Goal: Transaction & Acquisition: Obtain resource

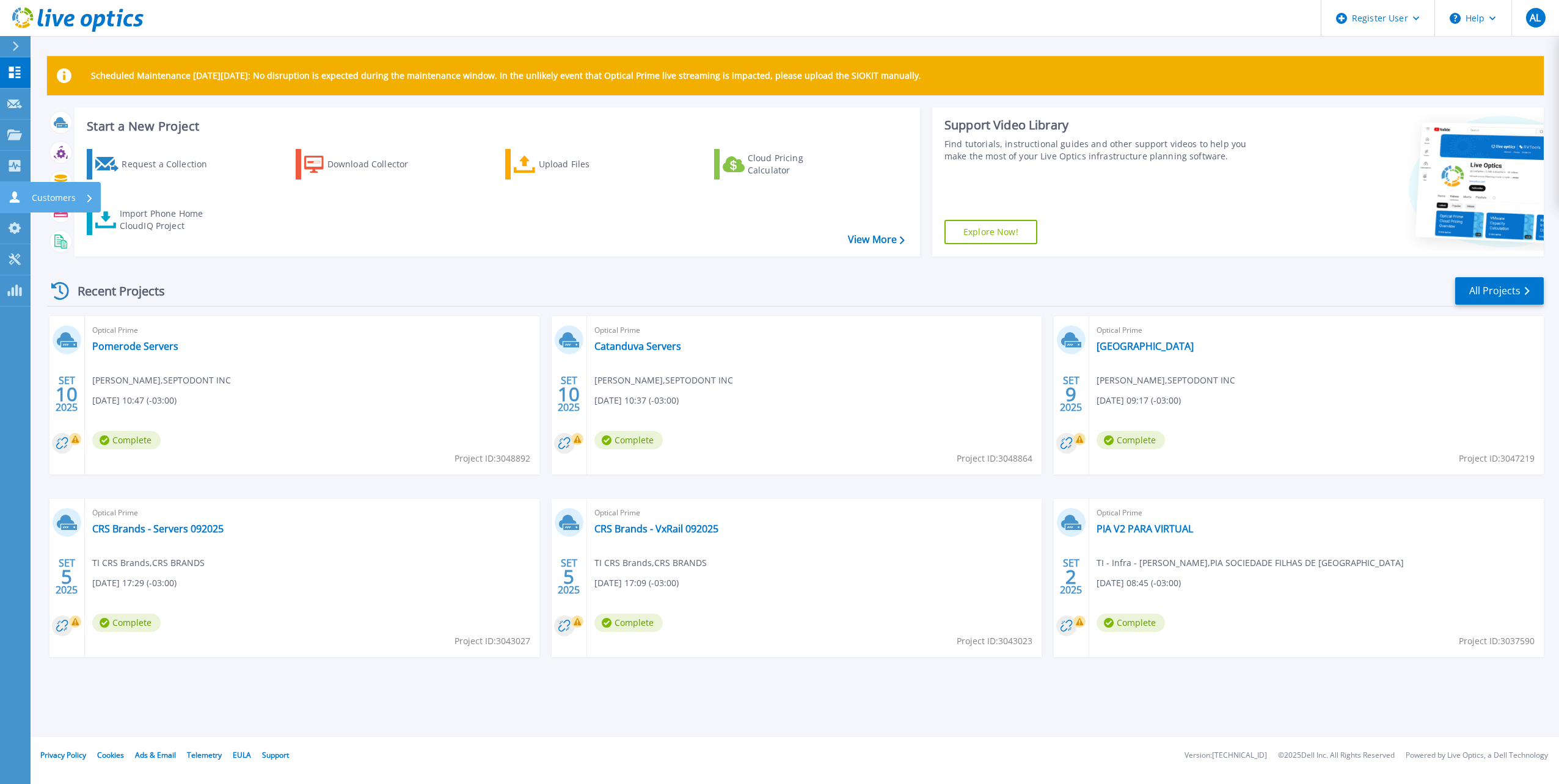
click at [14, 186] on link "Customers Customers" at bounding box center [15, 197] width 31 height 31
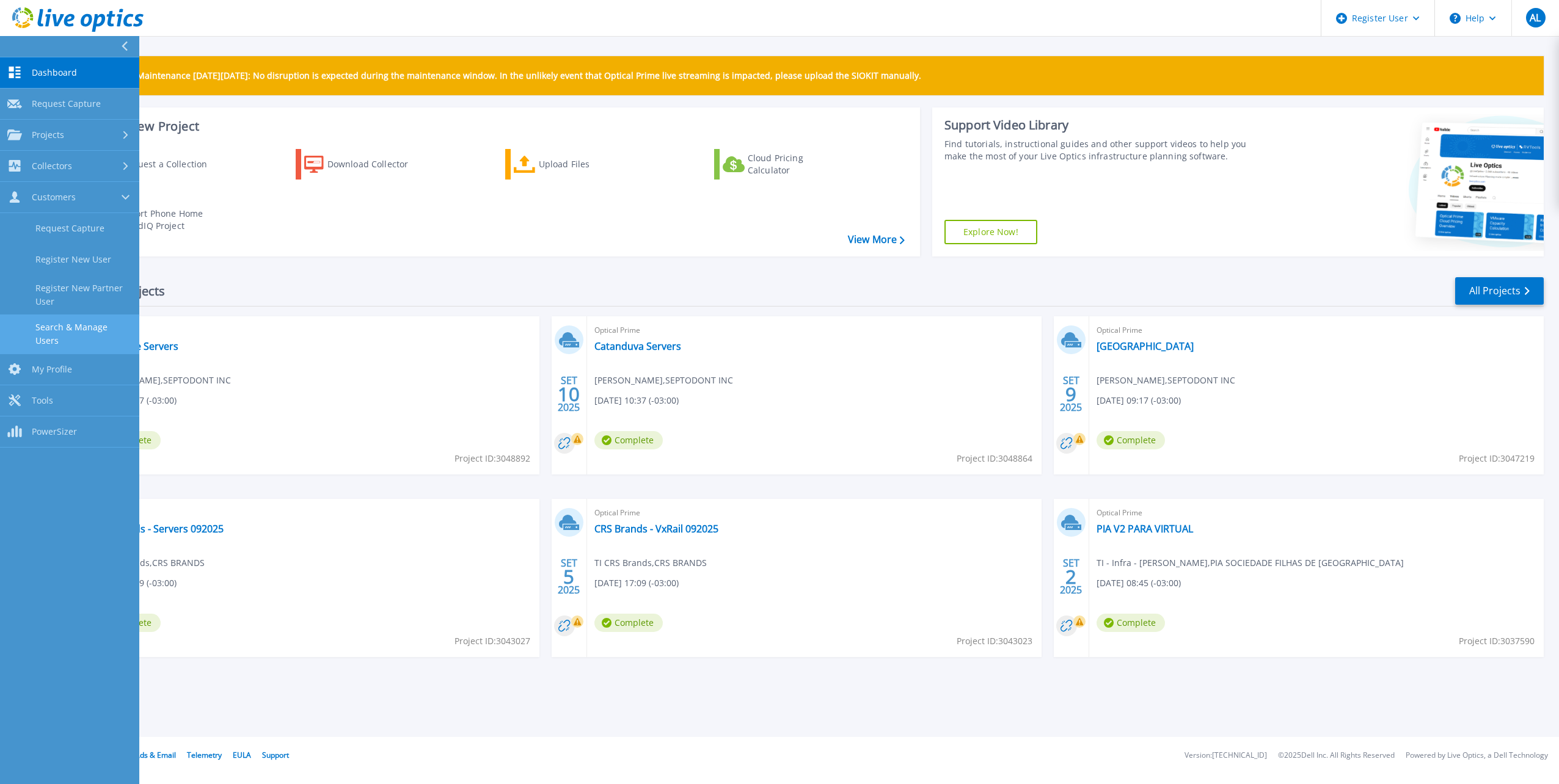
click at [74, 316] on link "Search & Manage Users" at bounding box center [69, 334] width 139 height 39
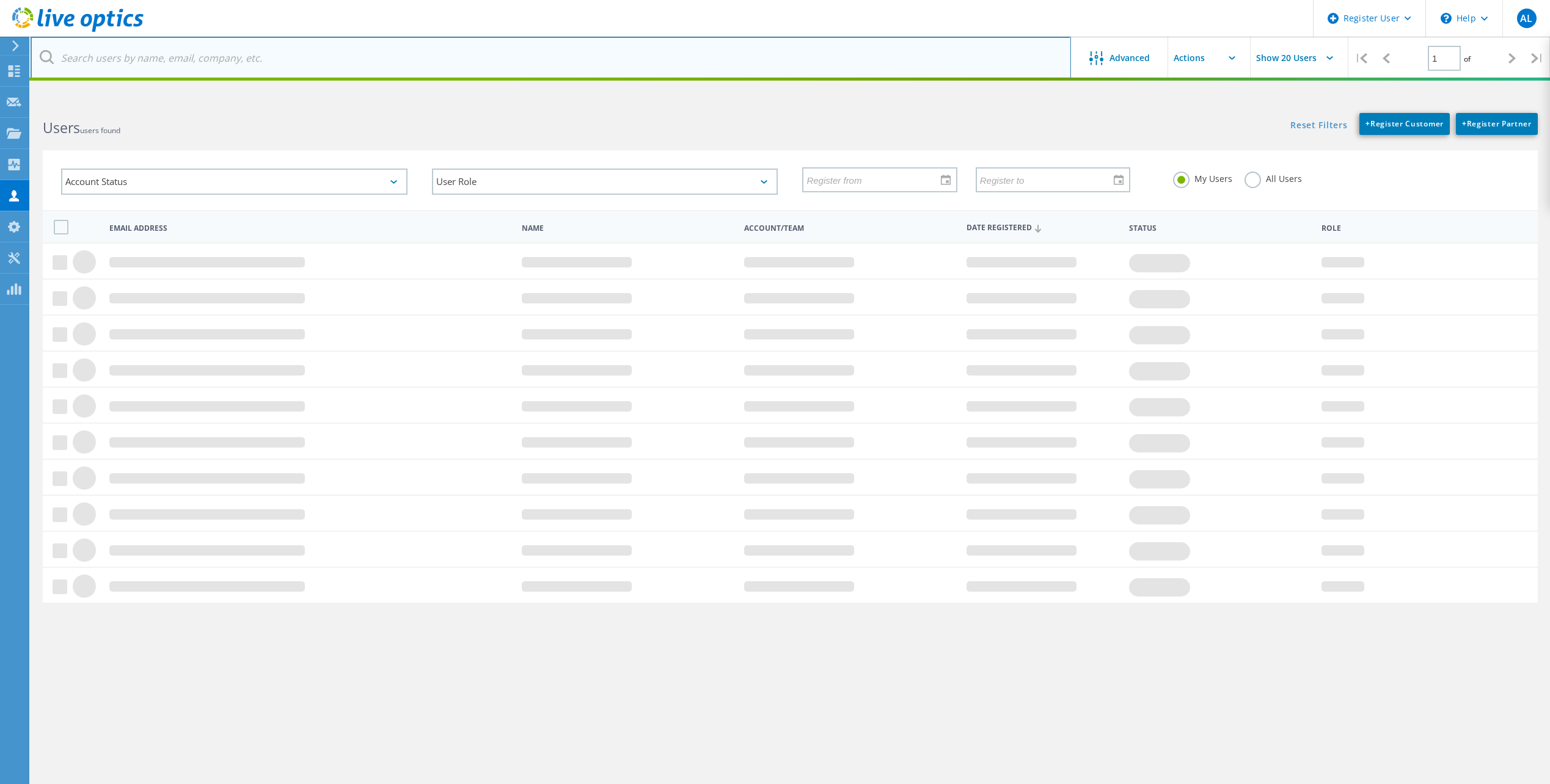
click at [403, 50] on input "text" at bounding box center [551, 58] width 1041 height 43
paste input "Vinicius Conrado da Silva <vinicius.conrado@tegram.com.br>"
drag, startPoint x: 185, startPoint y: 56, endPoint x: -76, endPoint y: 51, distance: 261.0
click at [0, 51] on html "Register User \n Help Explore Helpful Articles Contact Support AL Dell User And…" at bounding box center [775, 415] width 1550 height 830
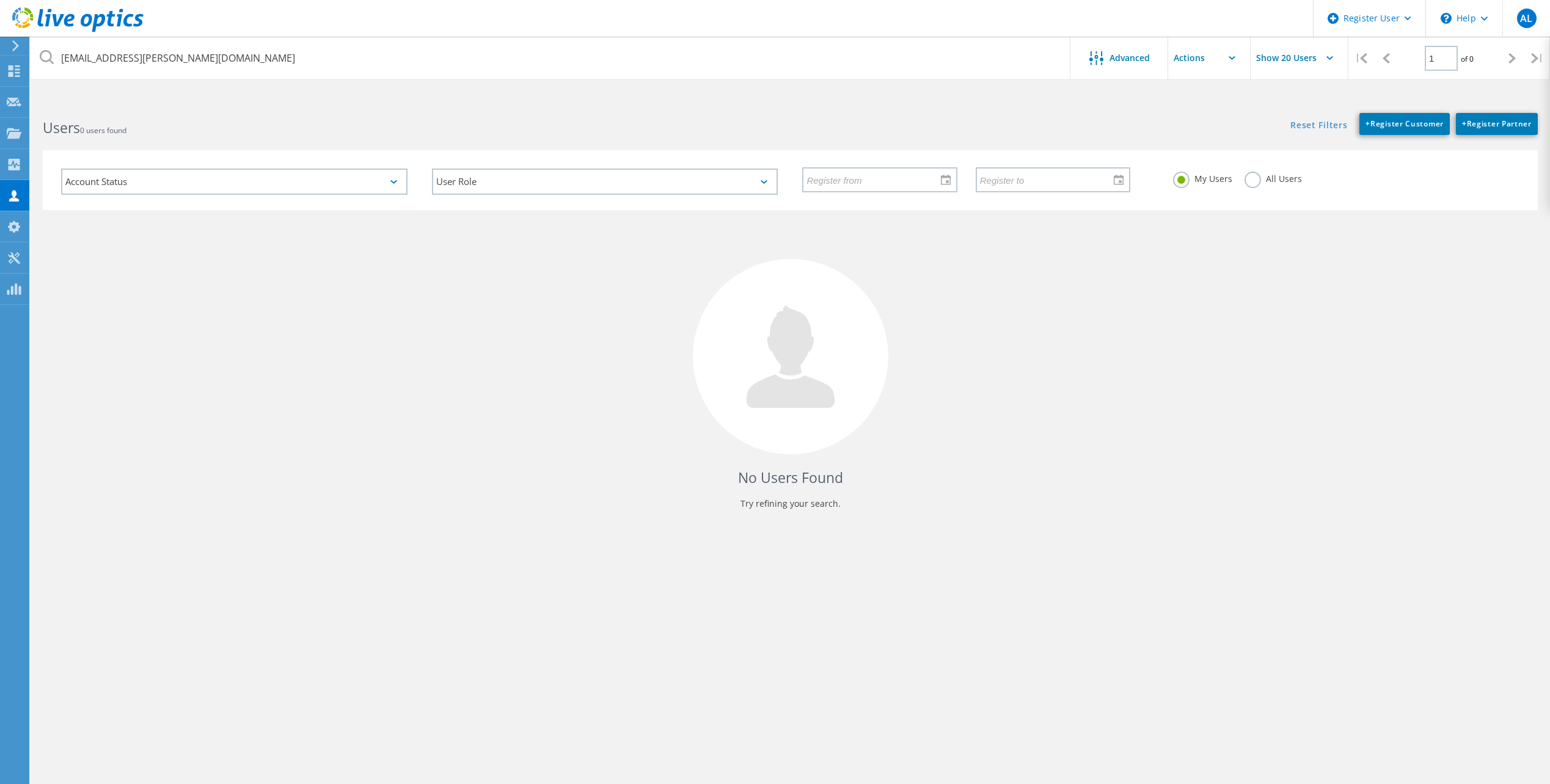
click at [1264, 182] on label "All Users" at bounding box center [1272, 177] width 57 height 11
click at [0, 0] on input "All Users" at bounding box center [0, 0] width 0 height 0
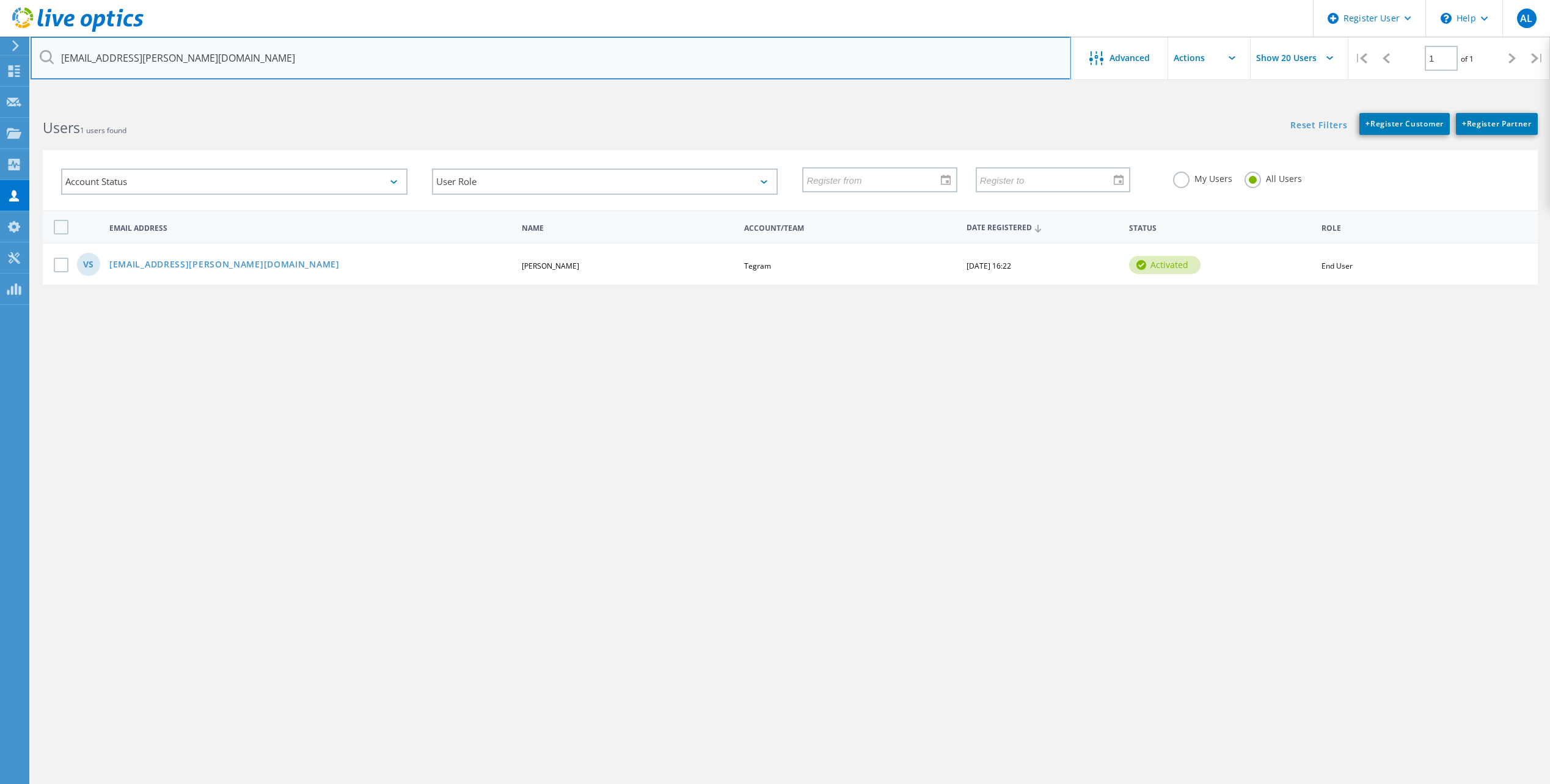
click at [127, 53] on input "vinicius.conrado@tegram.com.br" at bounding box center [551, 58] width 1041 height 43
drag, startPoint x: 138, startPoint y: 57, endPoint x: -75, endPoint y: 59, distance: 213.0
click at [0, 59] on html "Register User \n Help Explore Helpful Articles Contact Support AL Dell User And…" at bounding box center [775, 415] width 1550 height 830
type input "@tegram.com.br"
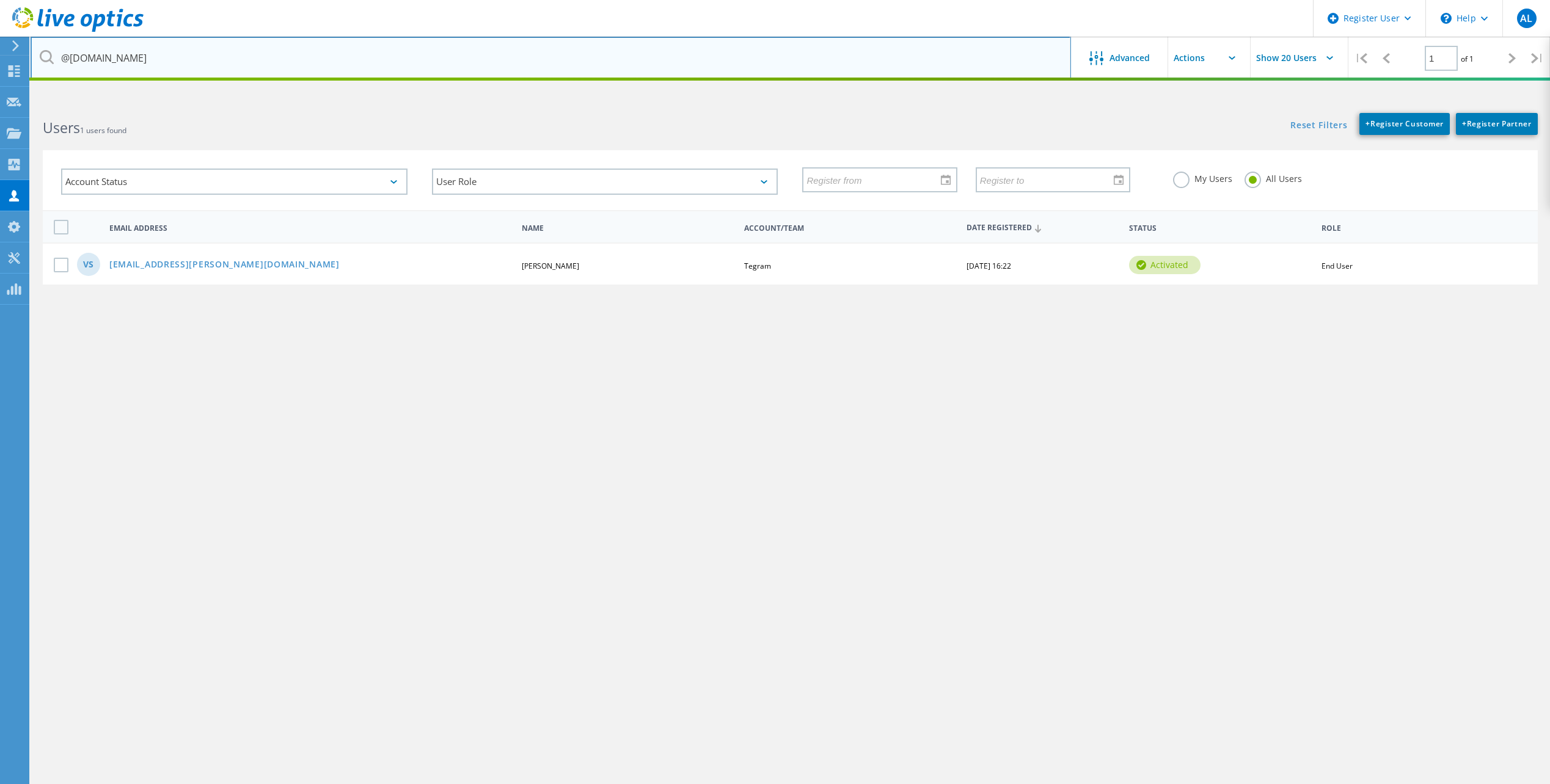
click at [178, 52] on input "@tegram.com.br" at bounding box center [551, 58] width 1041 height 43
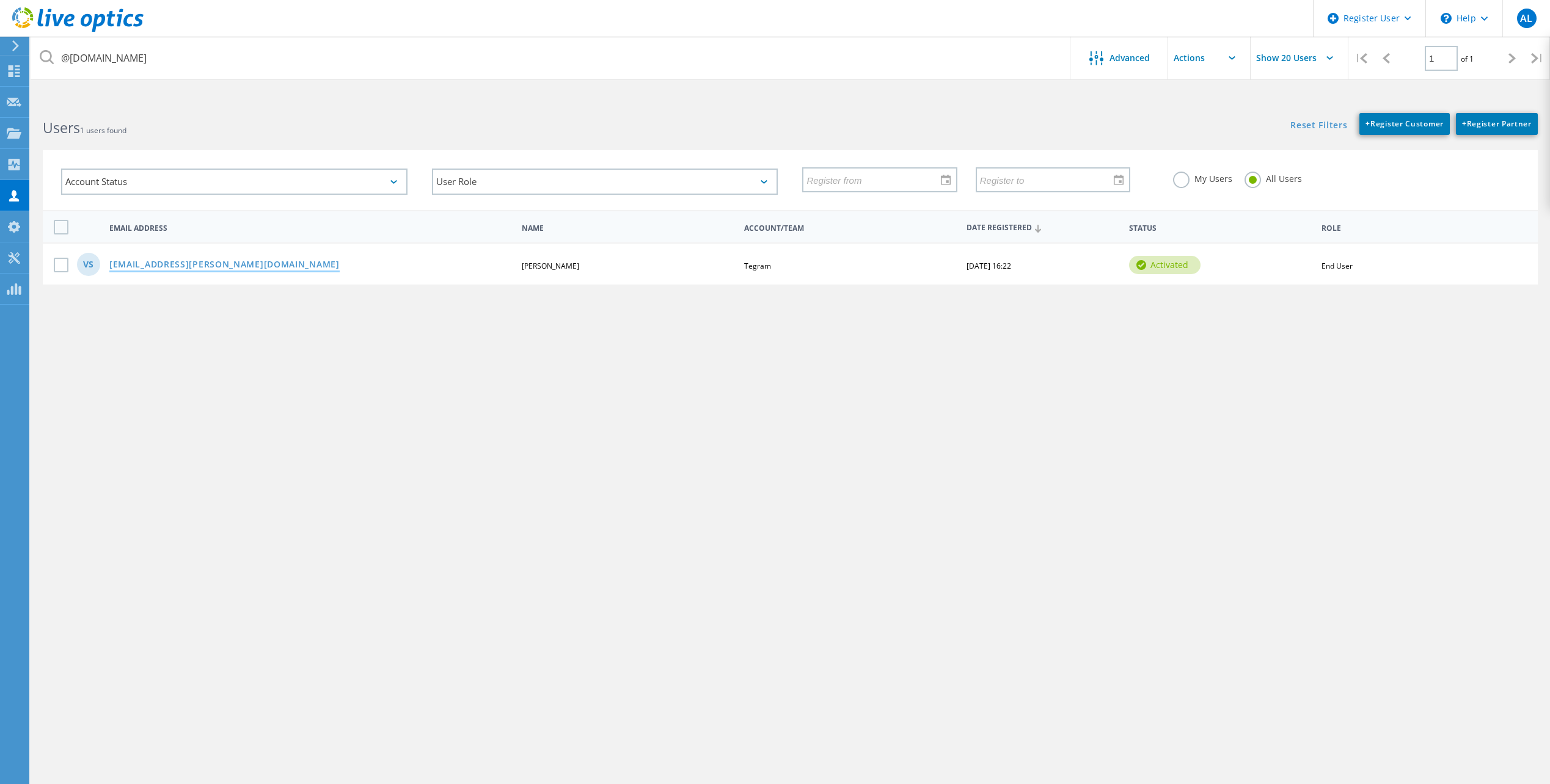
click at [171, 265] on link "vinicius.conrado@tegram.com.br" at bounding box center [224, 265] width 230 height 10
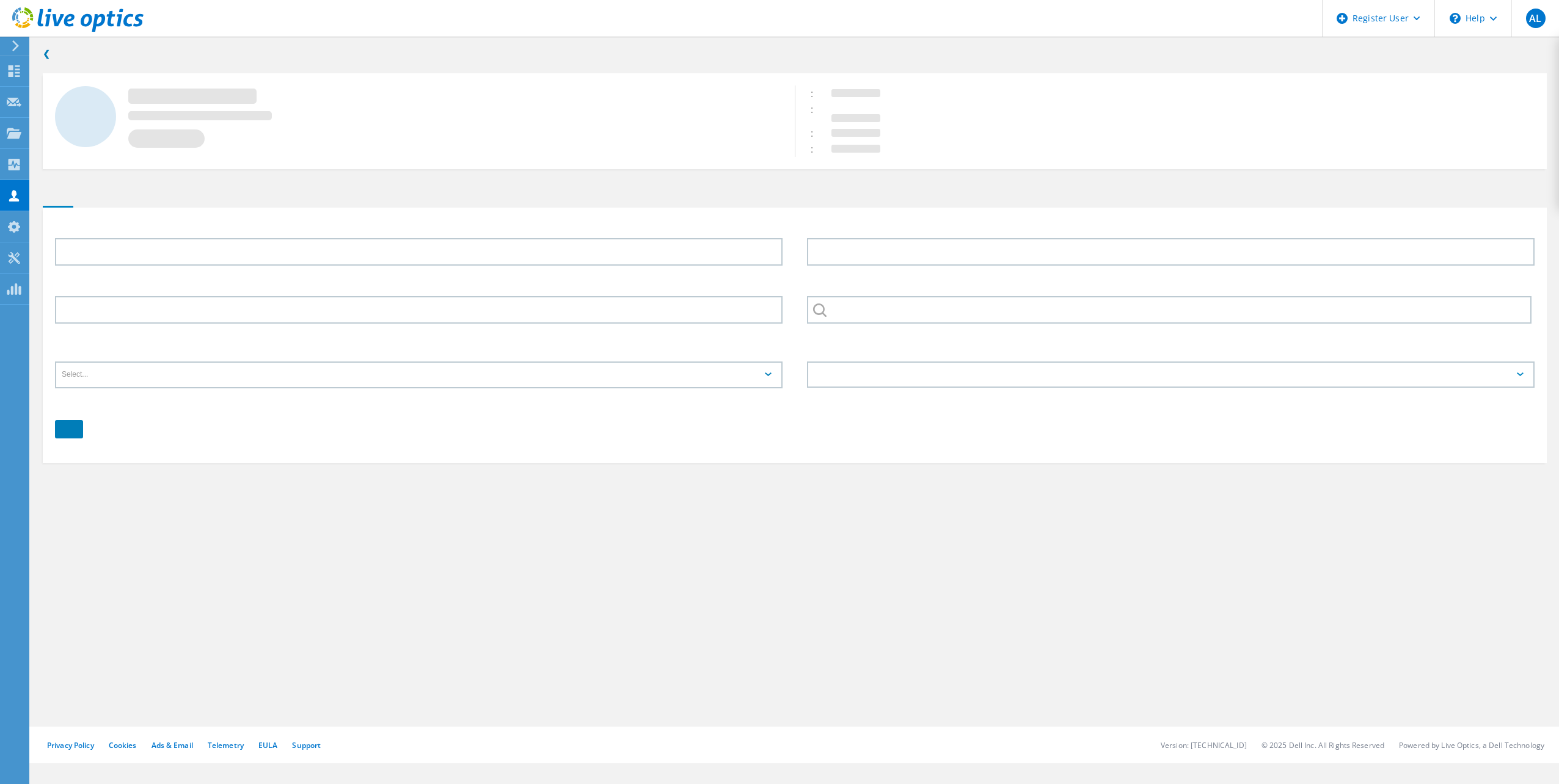
type input "Vinicius"
type input "Silva"
type input "556734111625"
type input "Tegram"
type input "Português"
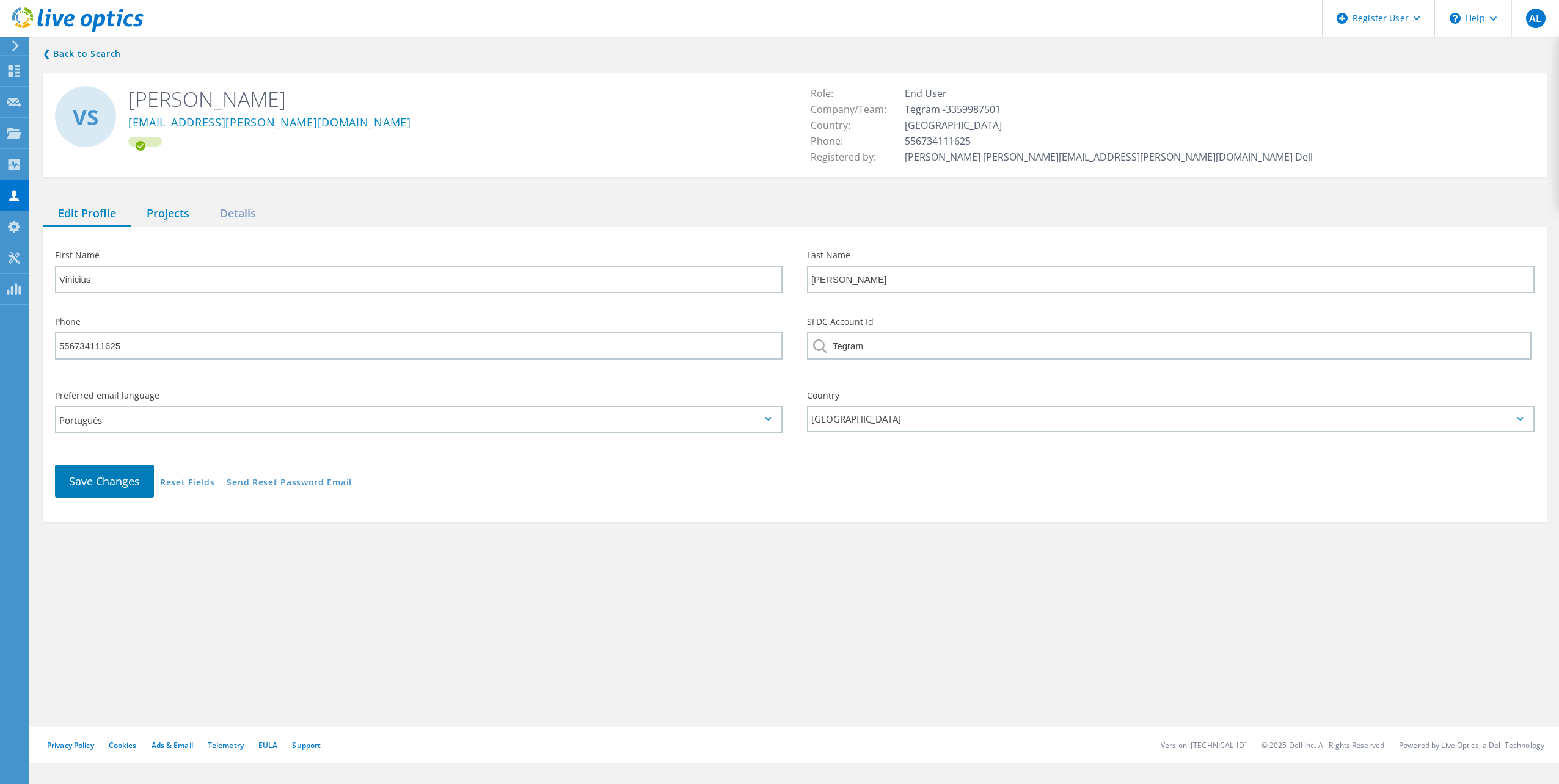
click at [175, 207] on div "Projects" at bounding box center [167, 214] width 73 height 25
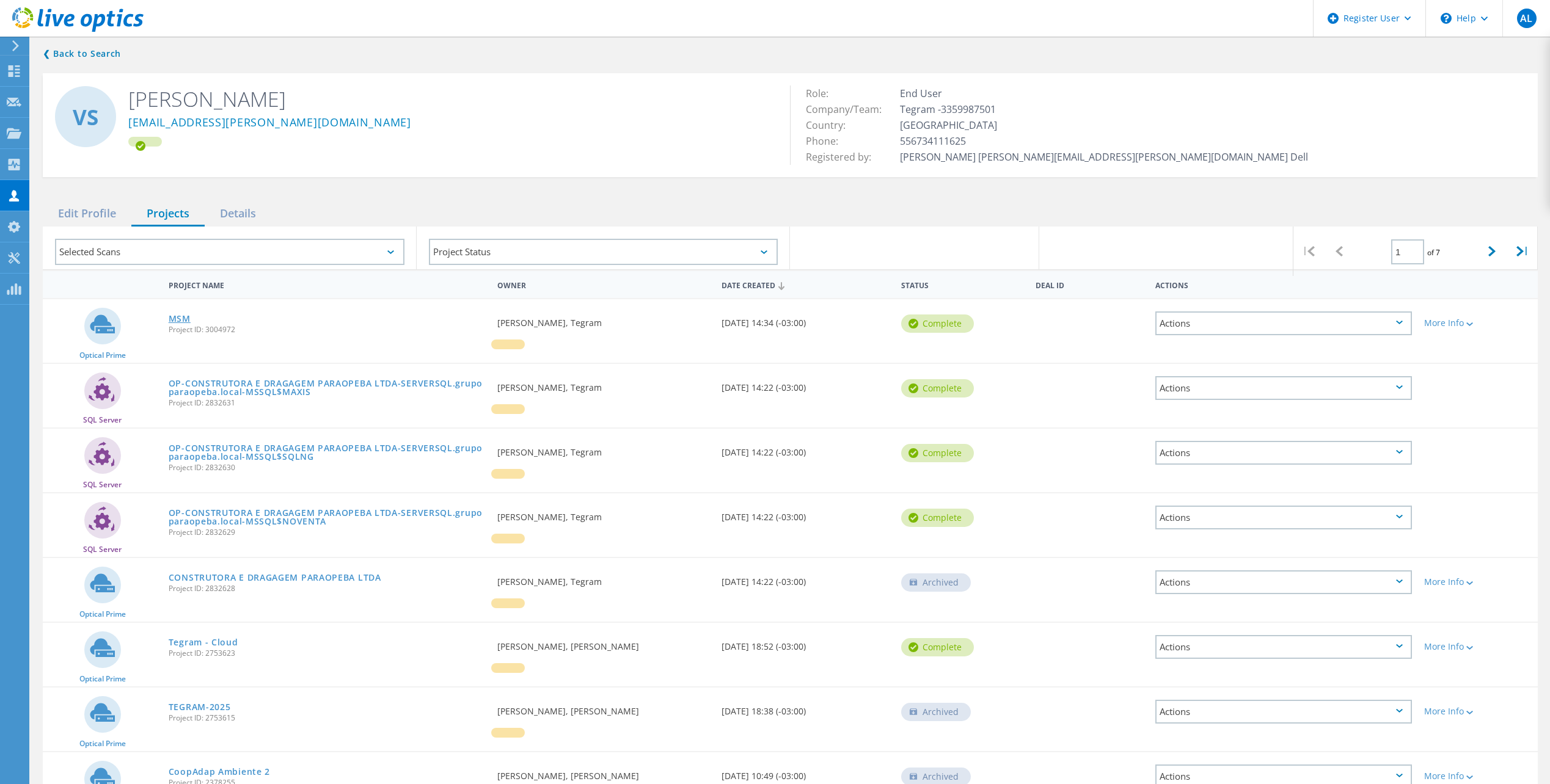
click at [187, 321] on link "MSM" at bounding box center [179, 318] width 22 height 9
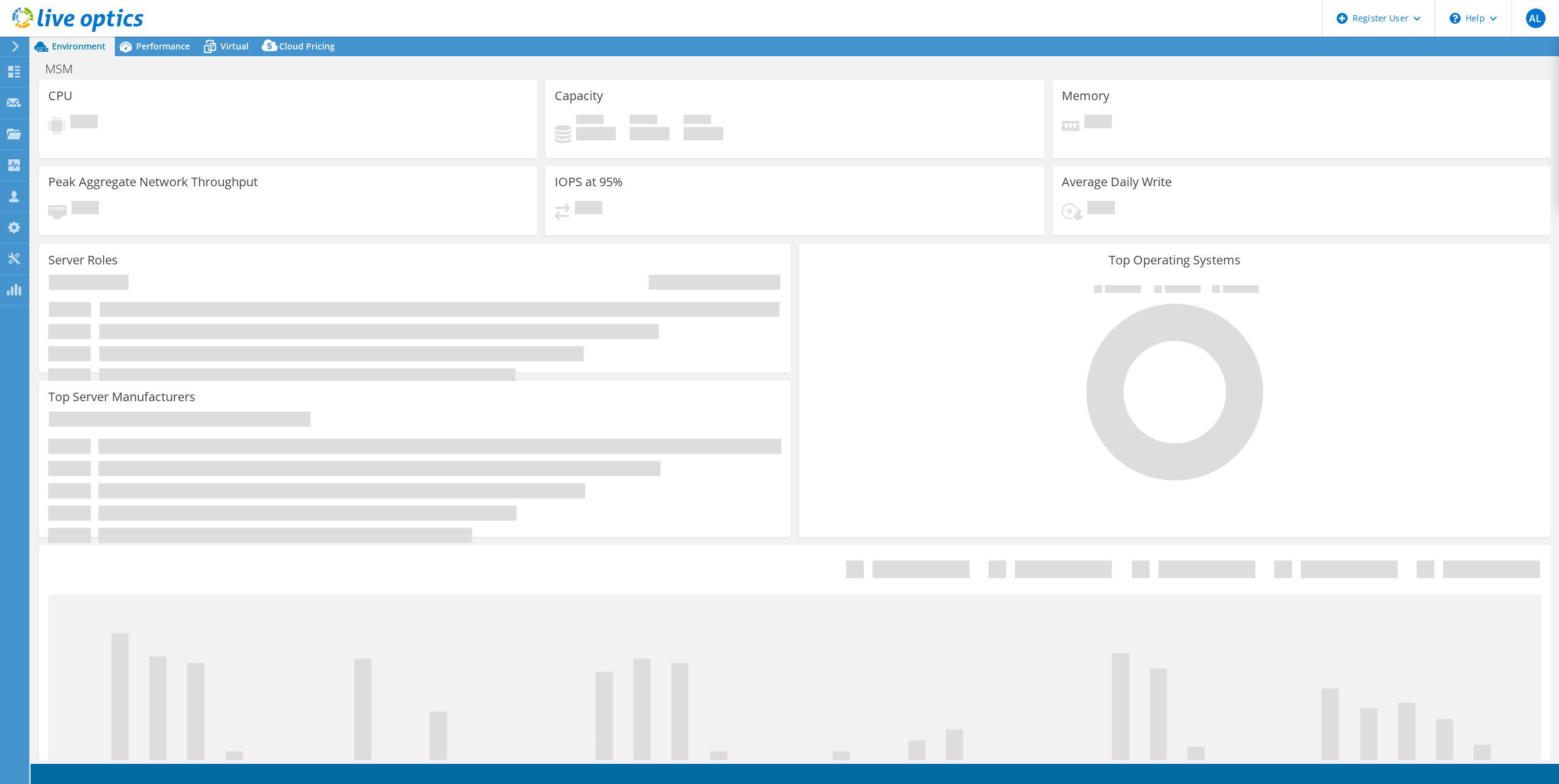
select select "USEast"
select select "USD"
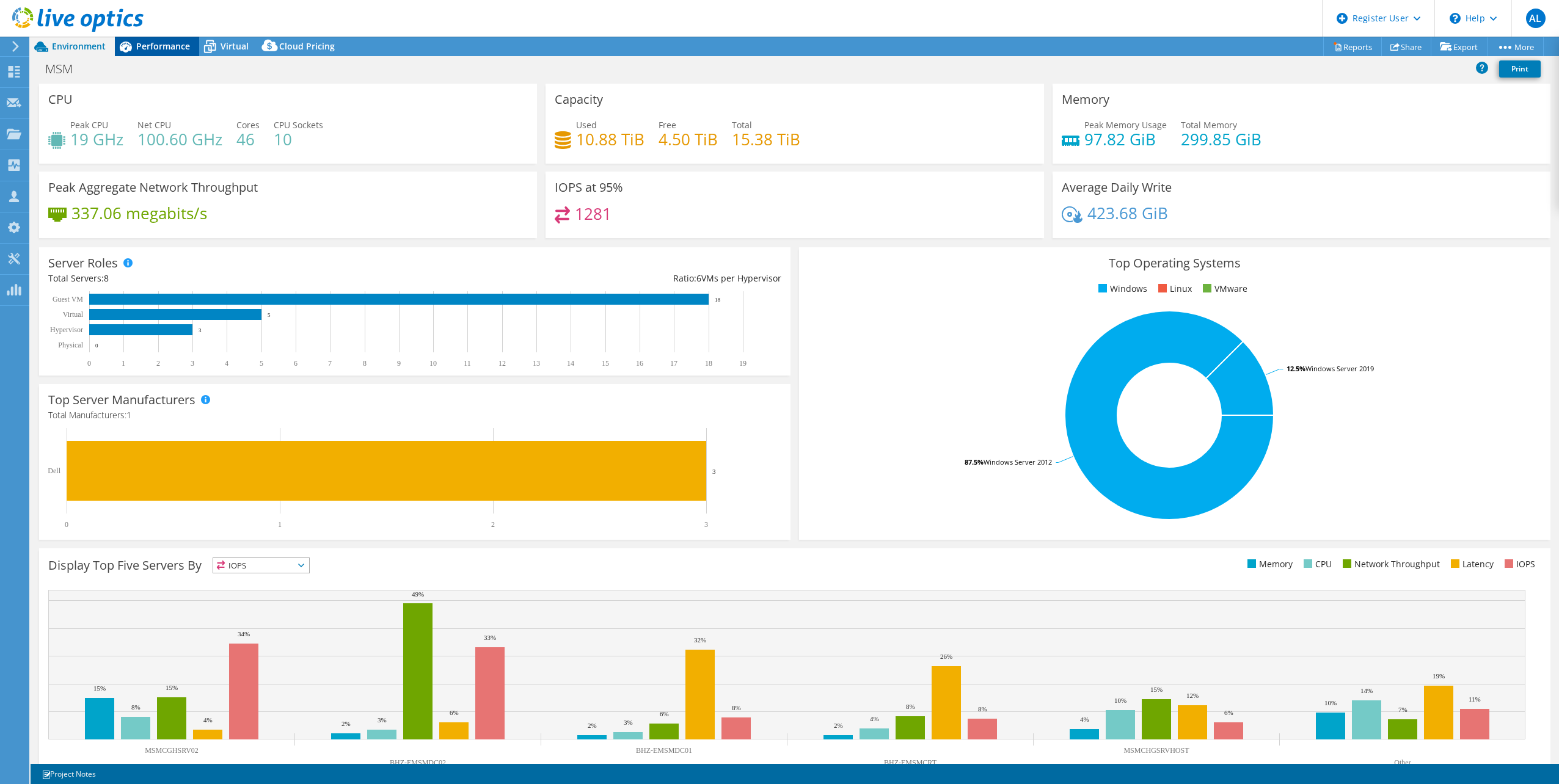
click at [177, 47] on span "Performance" at bounding box center [162, 46] width 54 height 11
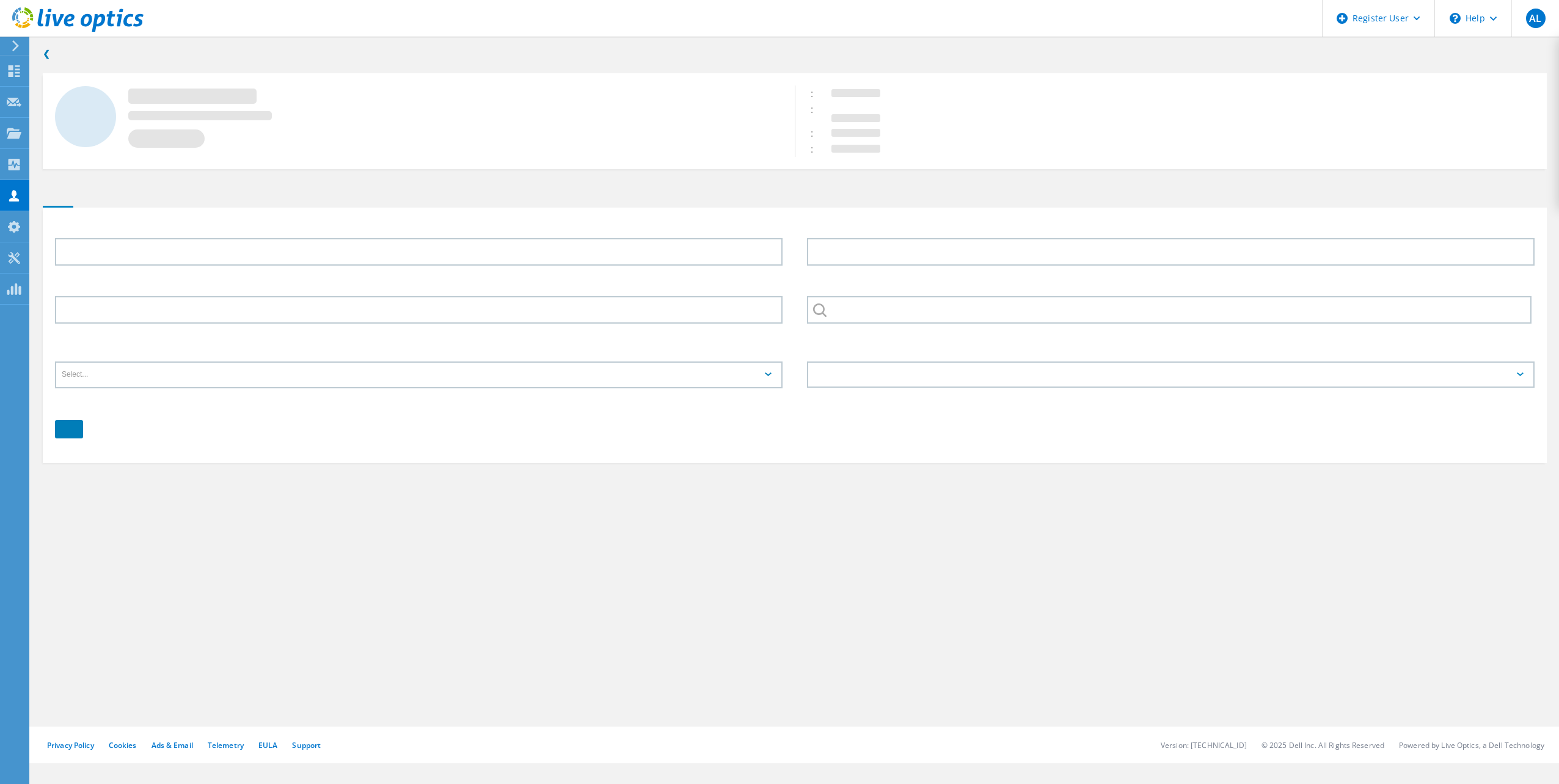
type input "Vinicius"
type input "Silva"
type input "556734111625"
type input "Tegram"
type input "Português"
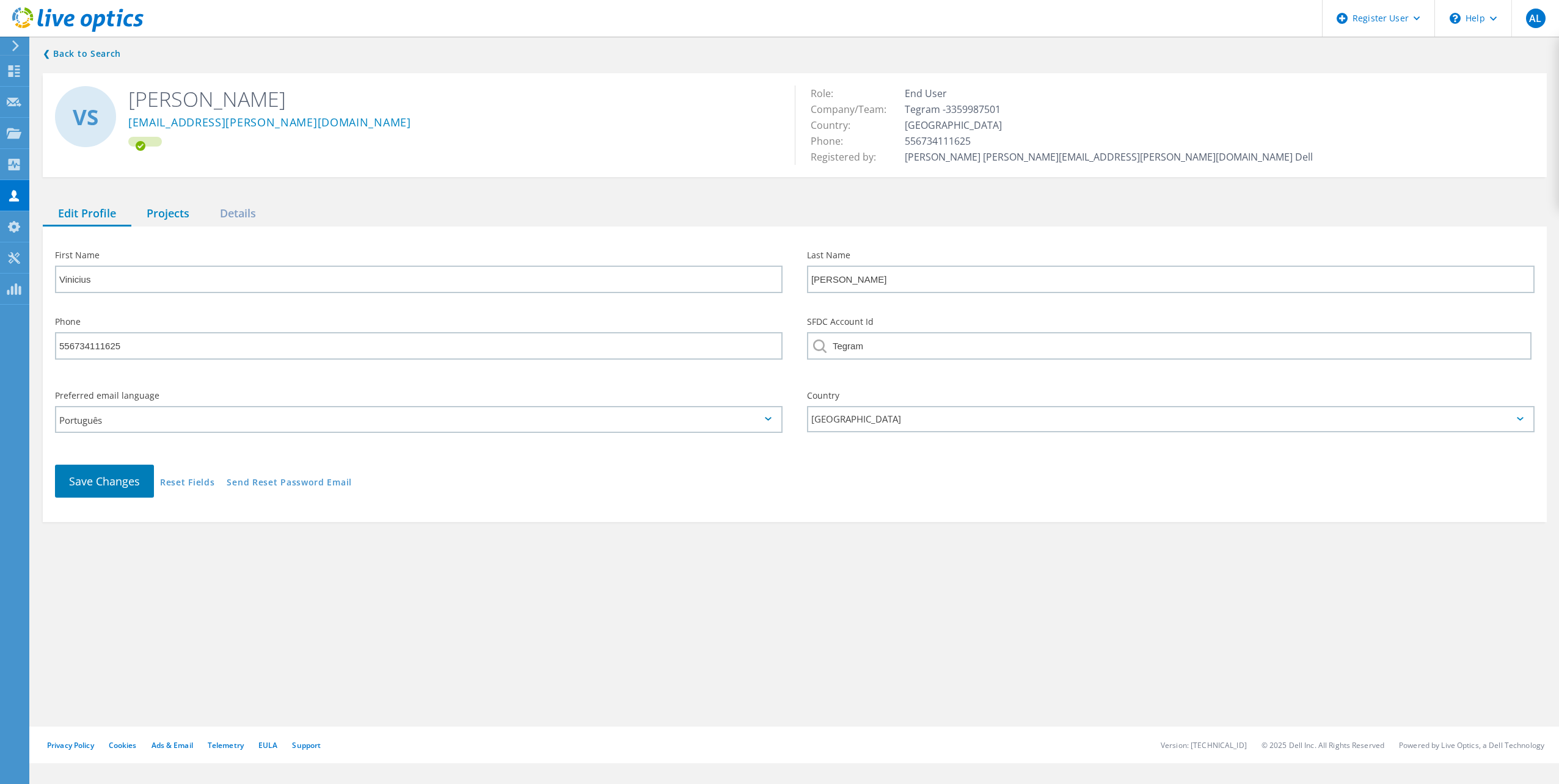
click at [171, 212] on div "Projects" at bounding box center [167, 214] width 73 height 25
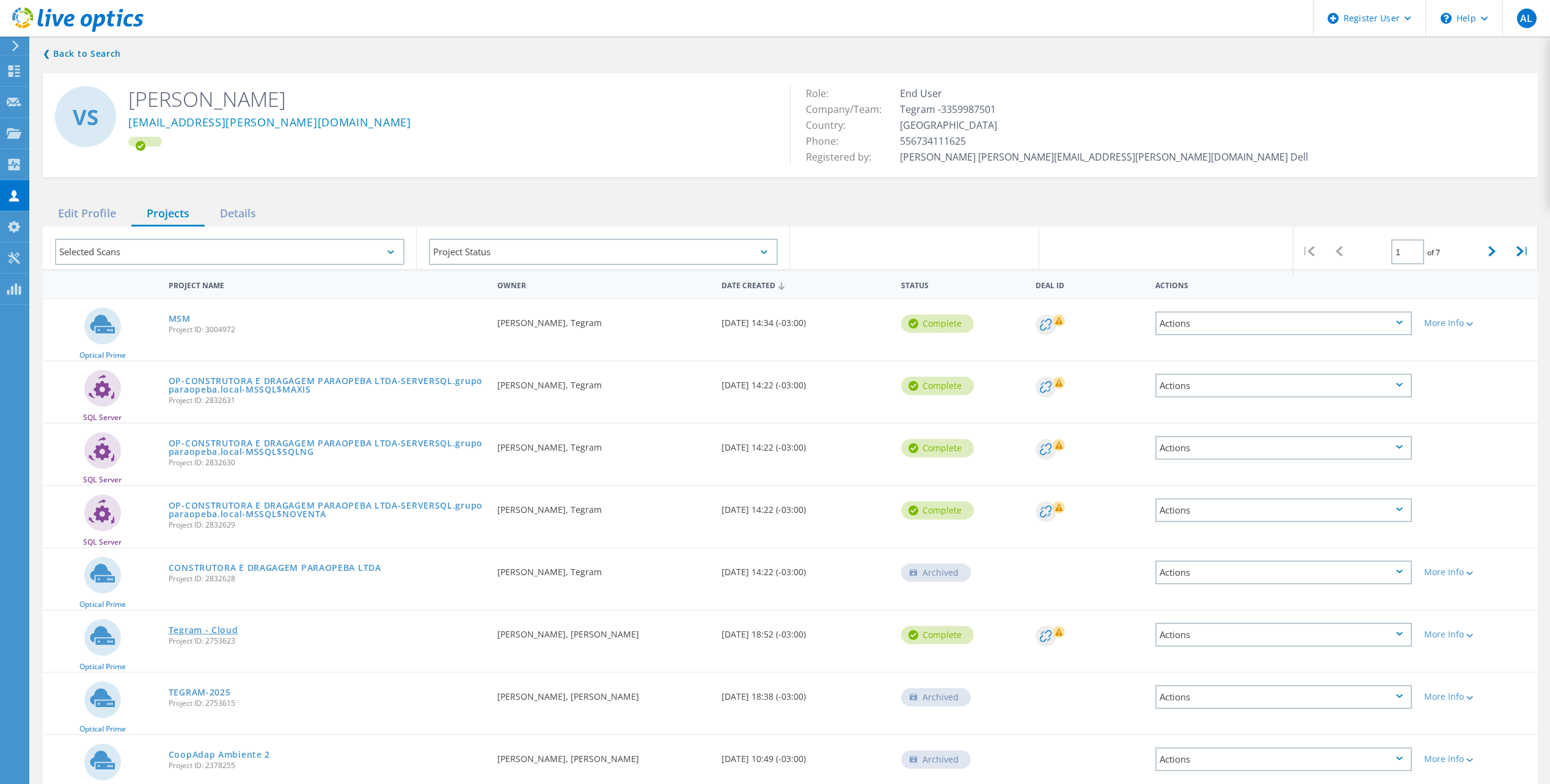
click at [221, 634] on link "Tegram - Cloud" at bounding box center [204, 630] width 70 height 9
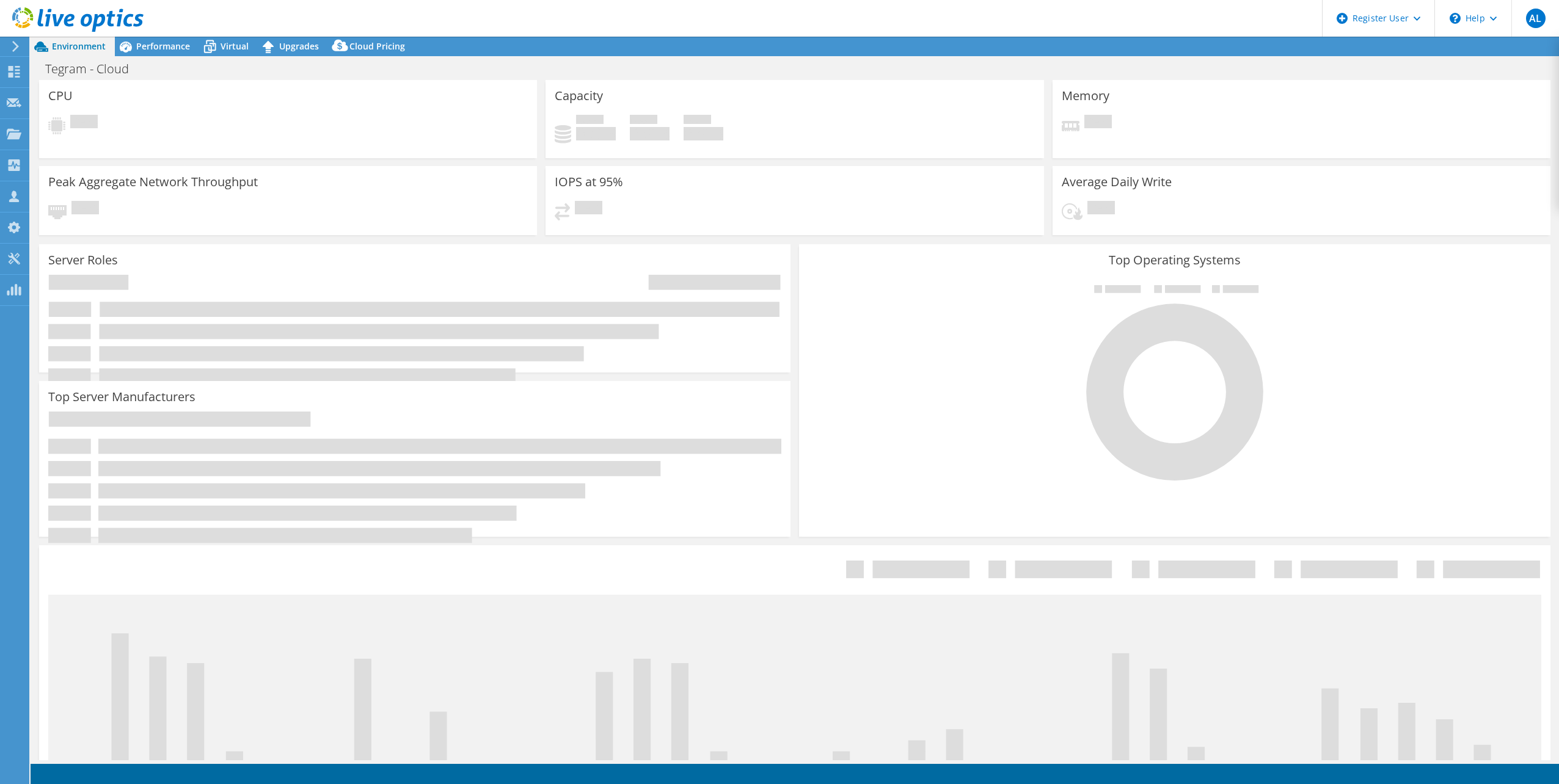
select select "SouthAmerica"
select select "USD"
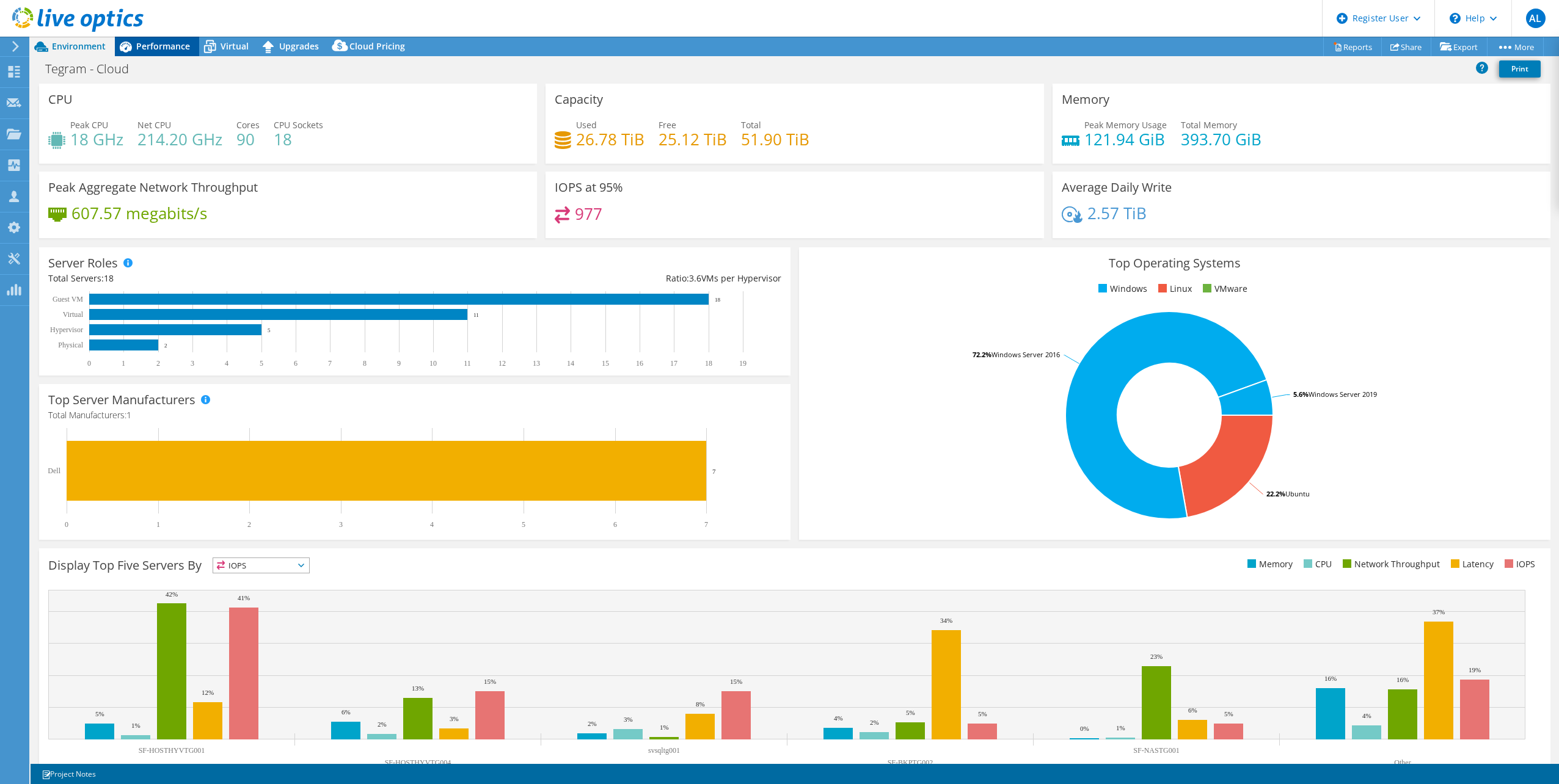
click at [169, 48] on span "Performance" at bounding box center [162, 46] width 54 height 11
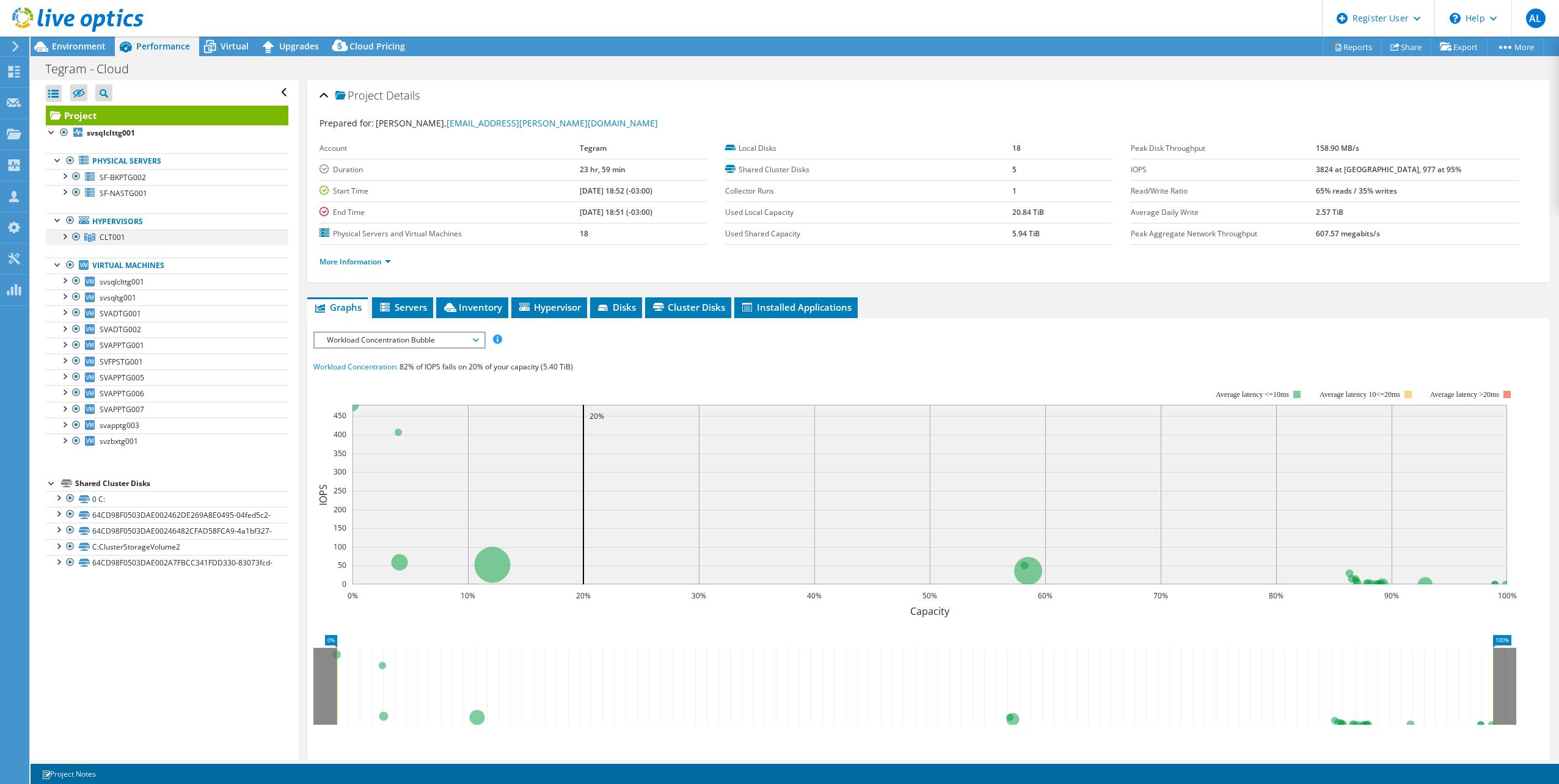
click at [67, 238] on div at bounding box center [64, 236] width 12 height 12
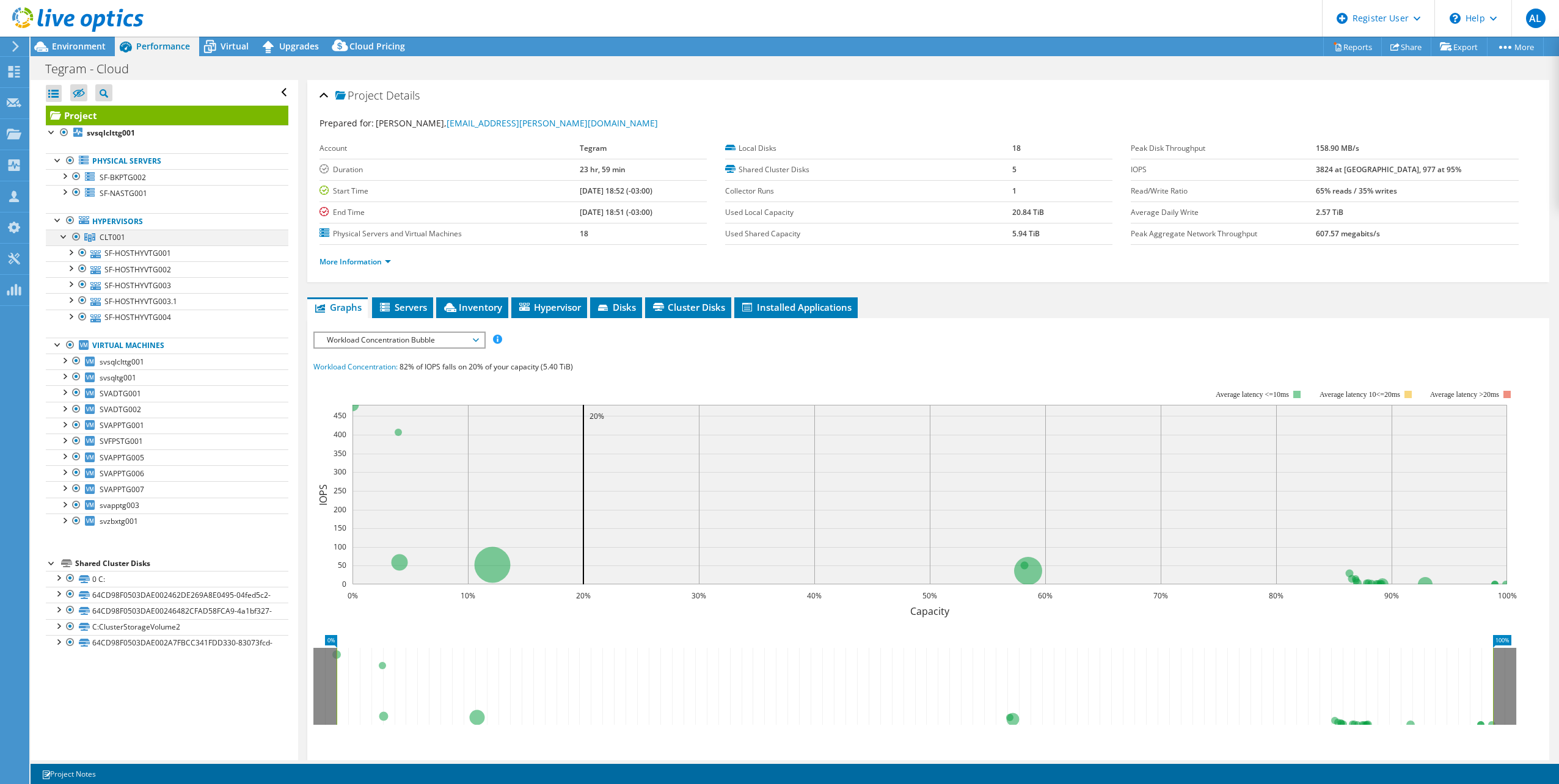
click at [67, 238] on div at bounding box center [64, 236] width 12 height 12
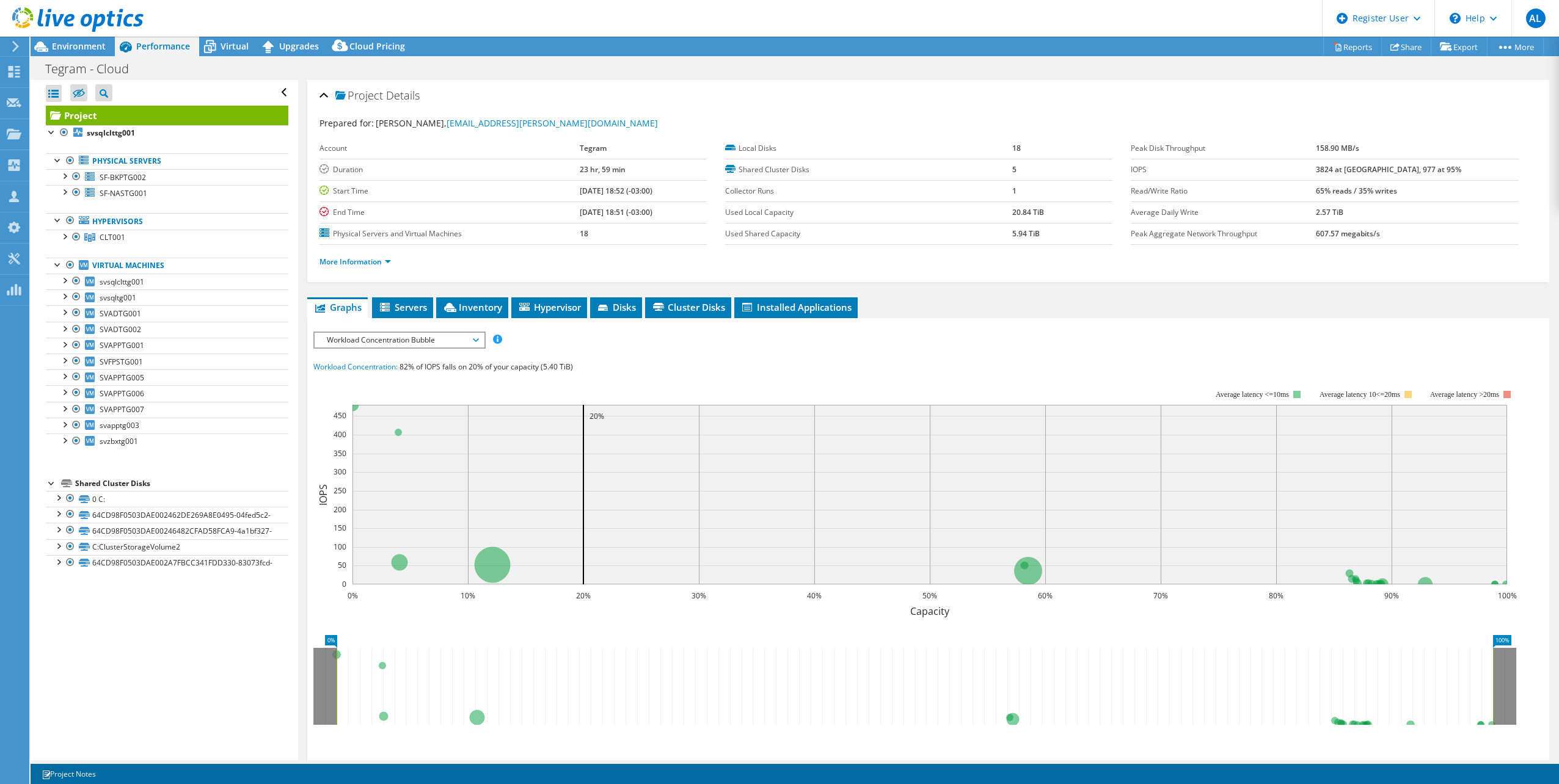
click at [357, 256] on li "More Information" at bounding box center [359, 262] width 79 height 14
click at [357, 261] on link "More Information" at bounding box center [355, 261] width 72 height 10
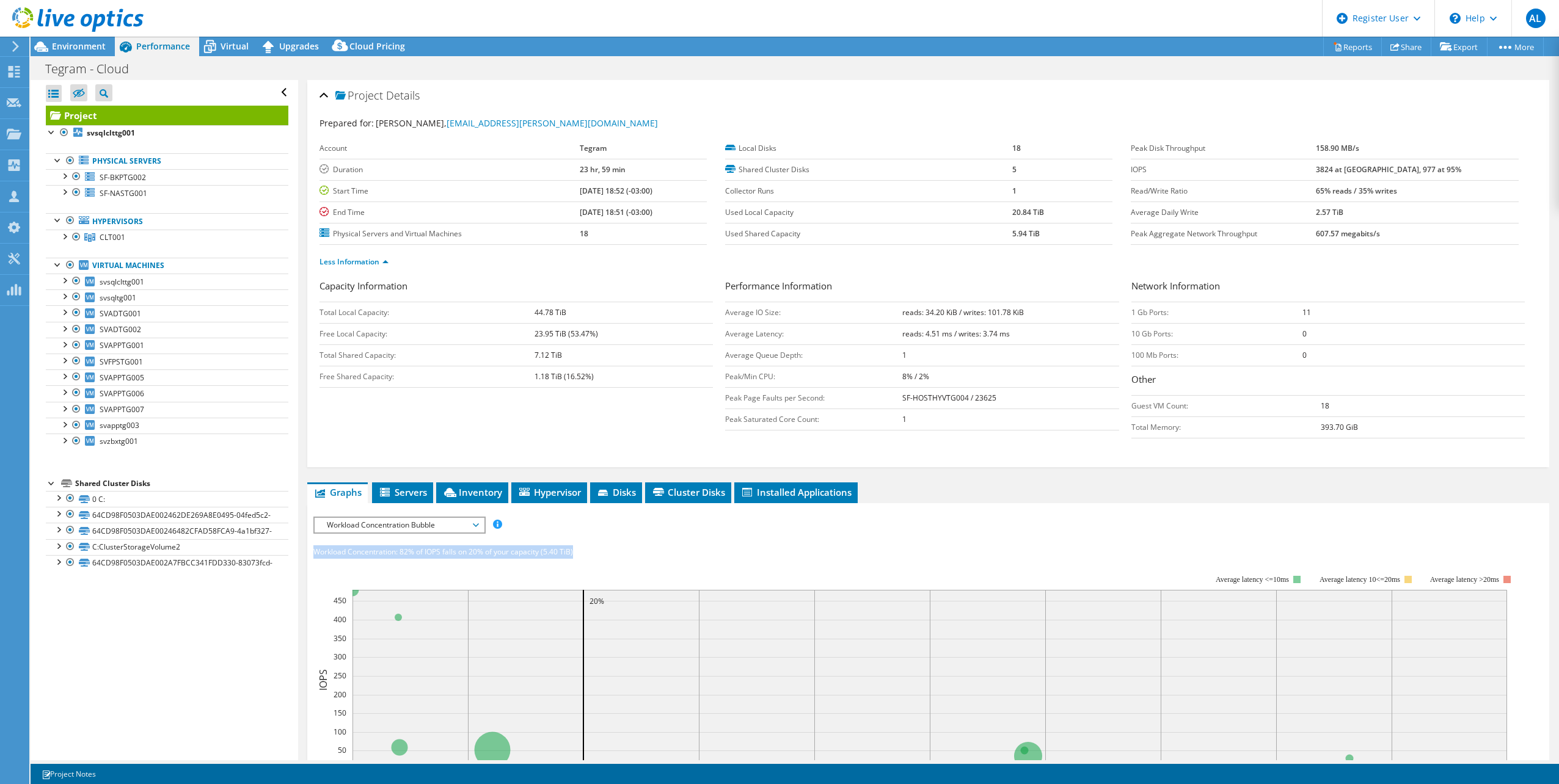
drag, startPoint x: 579, startPoint y: 555, endPoint x: 316, endPoint y: 558, distance: 263.0
click at [316, 558] on div "Workload Concentration: 82% of IOPS falls on 20% of your capacity (5.40 TiB)" at bounding box center [928, 552] width 1230 height 14
copy div "Workload Concentration: 82% of IOPS falls on 20% of your capacity (5.40 TiB)"
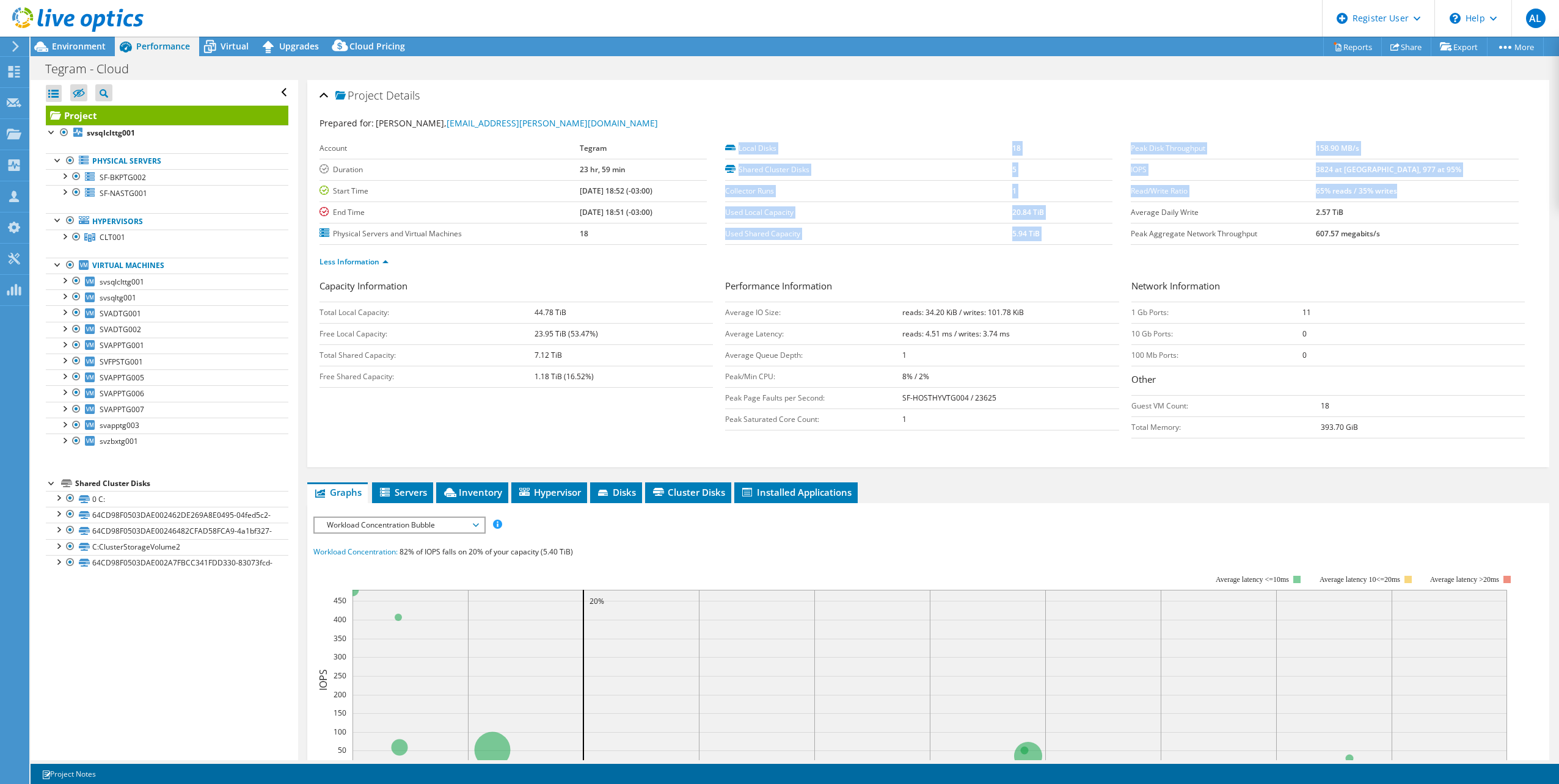
drag, startPoint x: 1120, startPoint y: 168, endPoint x: 1458, endPoint y: 186, distance: 338.5
click at [1458, 186] on section "Prepared for: Vinicius Conrado, vinicius.conrado@tegram.com.br Account Tegram D…" at bounding box center [928, 198] width 1218 height 162
drag, startPoint x: 1458, startPoint y: 186, endPoint x: 1452, endPoint y: 195, distance: 10.8
click at [1452, 195] on td "65% reads / 35% writes" at bounding box center [1417, 191] width 203 height 22
drag, startPoint x: 1461, startPoint y: 191, endPoint x: 1125, endPoint y: 170, distance: 336.7
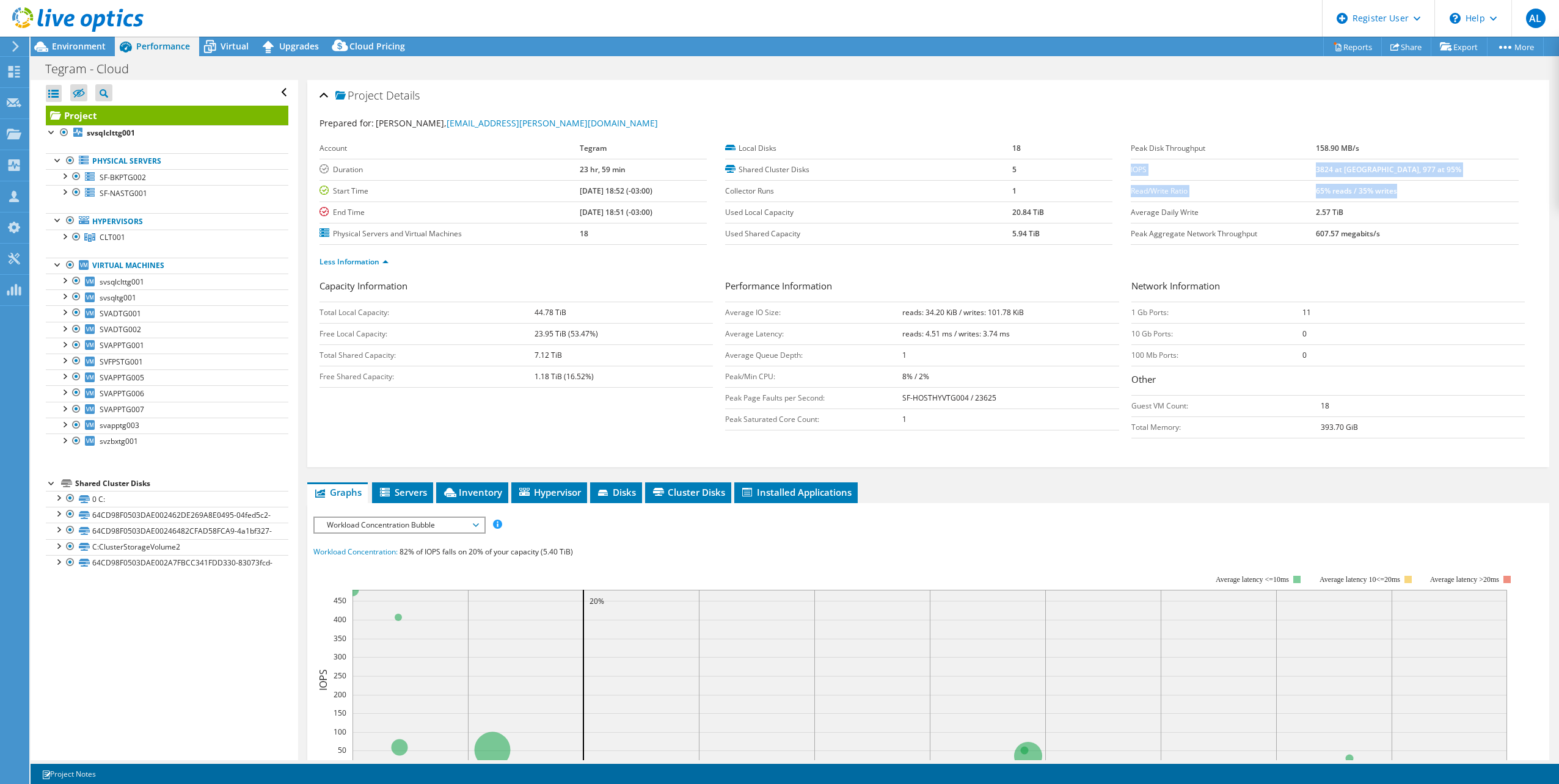
click at [1131, 170] on tbody "Peak Disk Throughput 158.90 MB/s IOPS 3824 at Peak, 977 at 95% Read/Write Ratio…" at bounding box center [1325, 191] width 388 height 107
copy tbody "IOPS 3824 at Peak, 977 at 95% Read/Write Ratio 65% reads / 35% writes"
click at [94, 48] on span "Environment" at bounding box center [79, 46] width 54 height 11
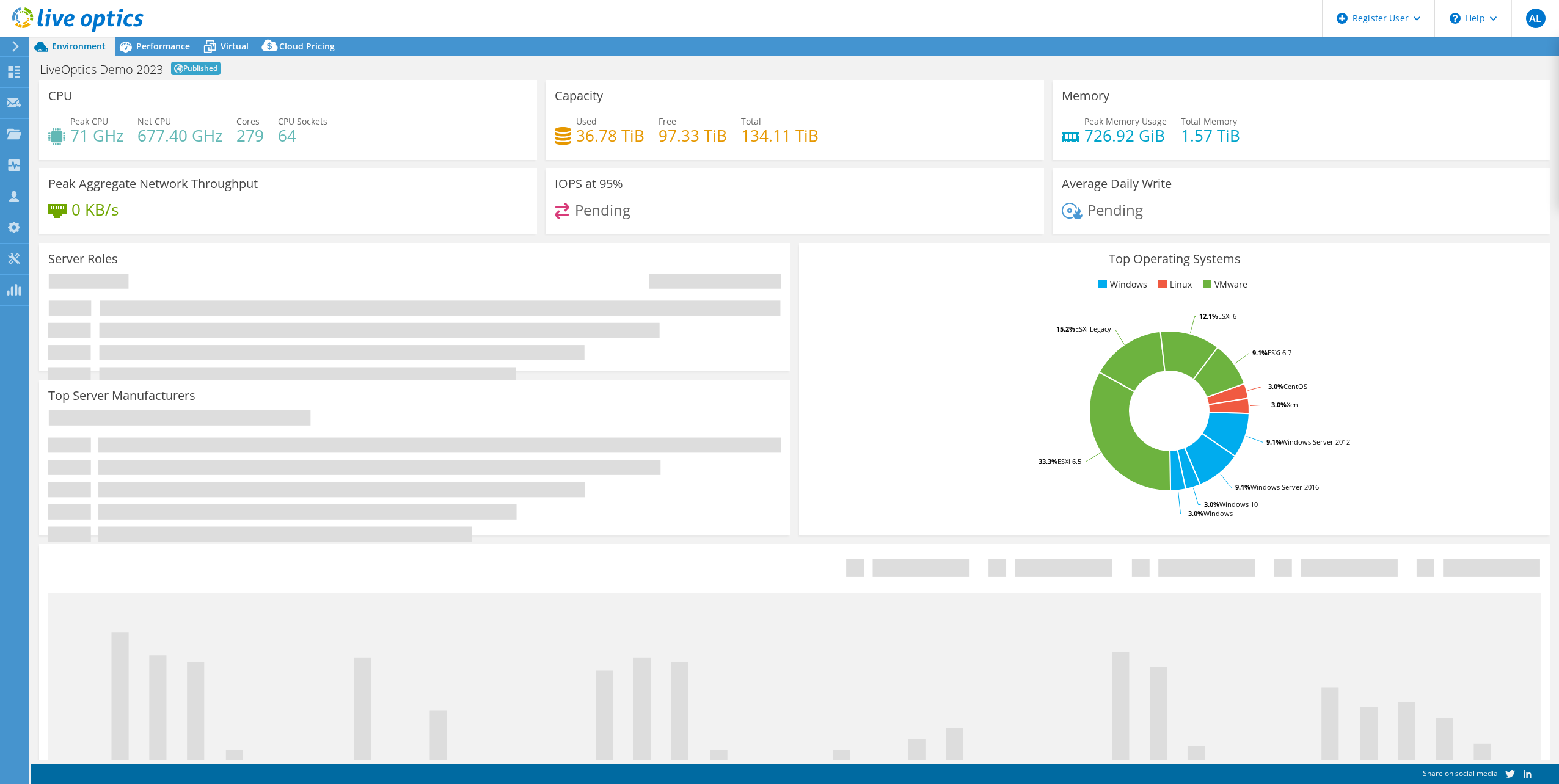
select select "USD"
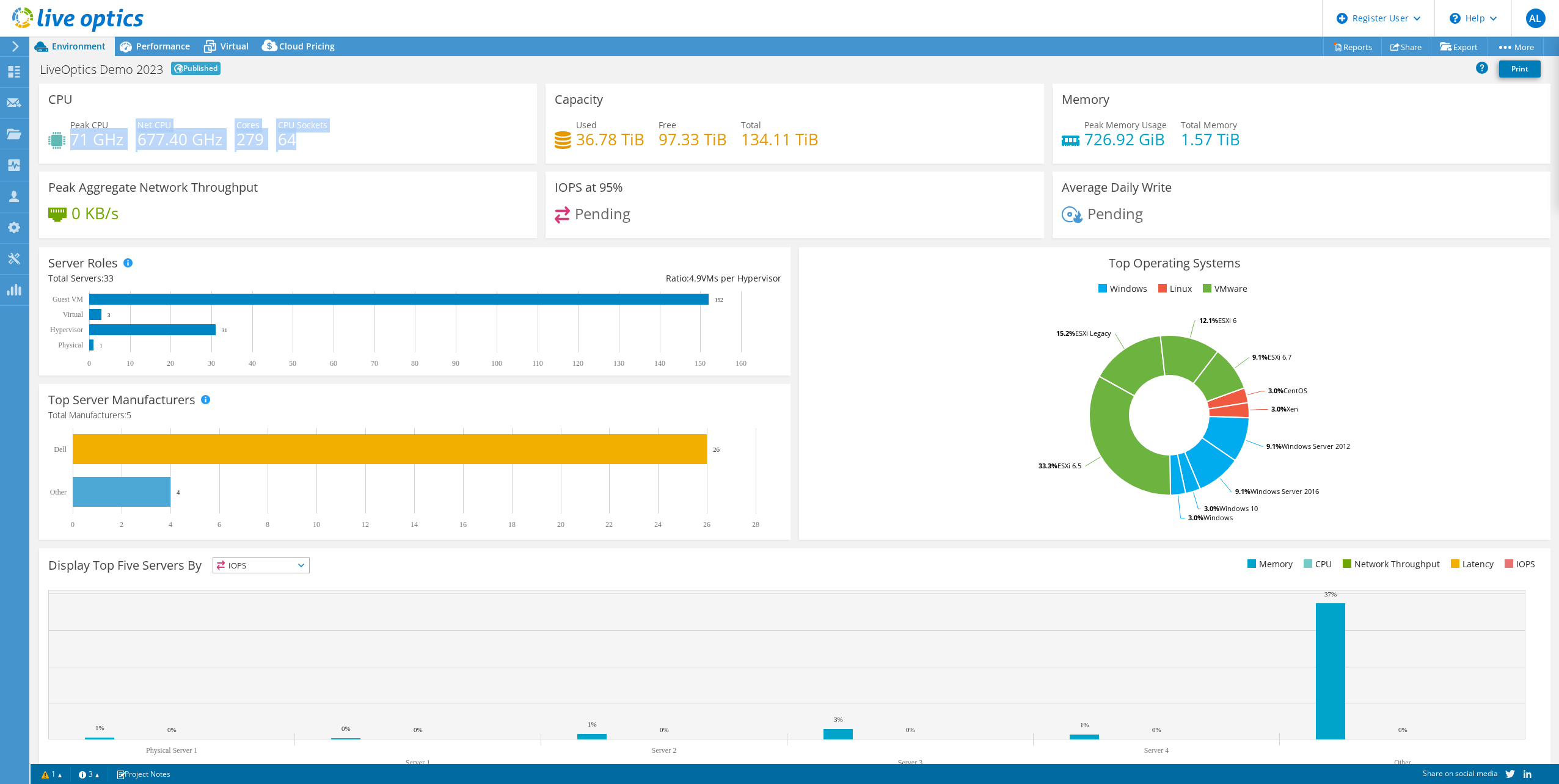
drag, startPoint x: 71, startPoint y: 133, endPoint x: 316, endPoint y: 133, distance: 245.0
click at [316, 133] on div "Peak CPU 71 GHz Net CPU 677.40 GHz Cores 279 CPU Sockets 64" at bounding box center [288, 138] width 479 height 39
click at [169, 43] on span "Performance" at bounding box center [162, 46] width 54 height 11
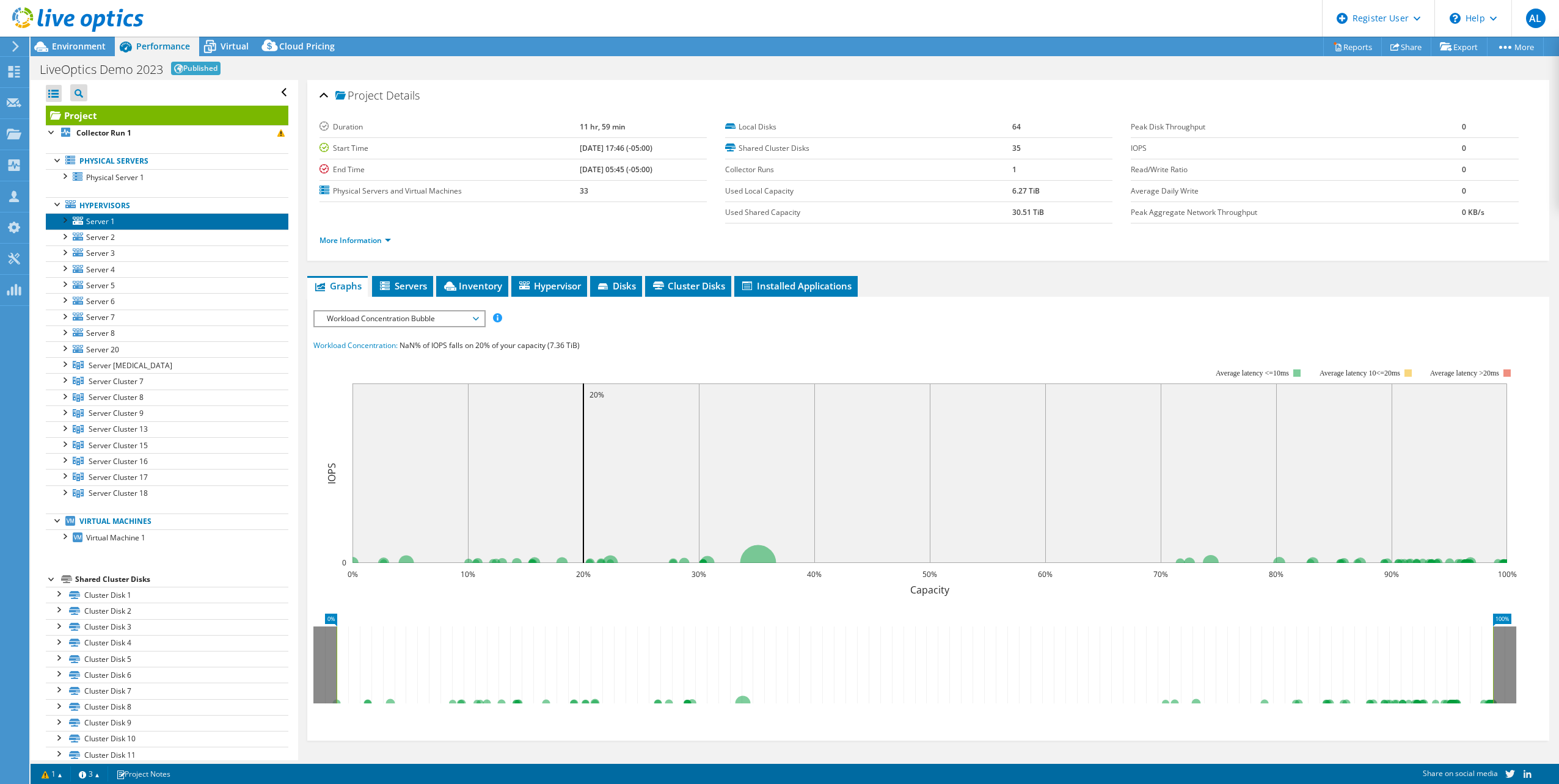
click at [134, 220] on link "Server 1" at bounding box center [167, 221] width 243 height 16
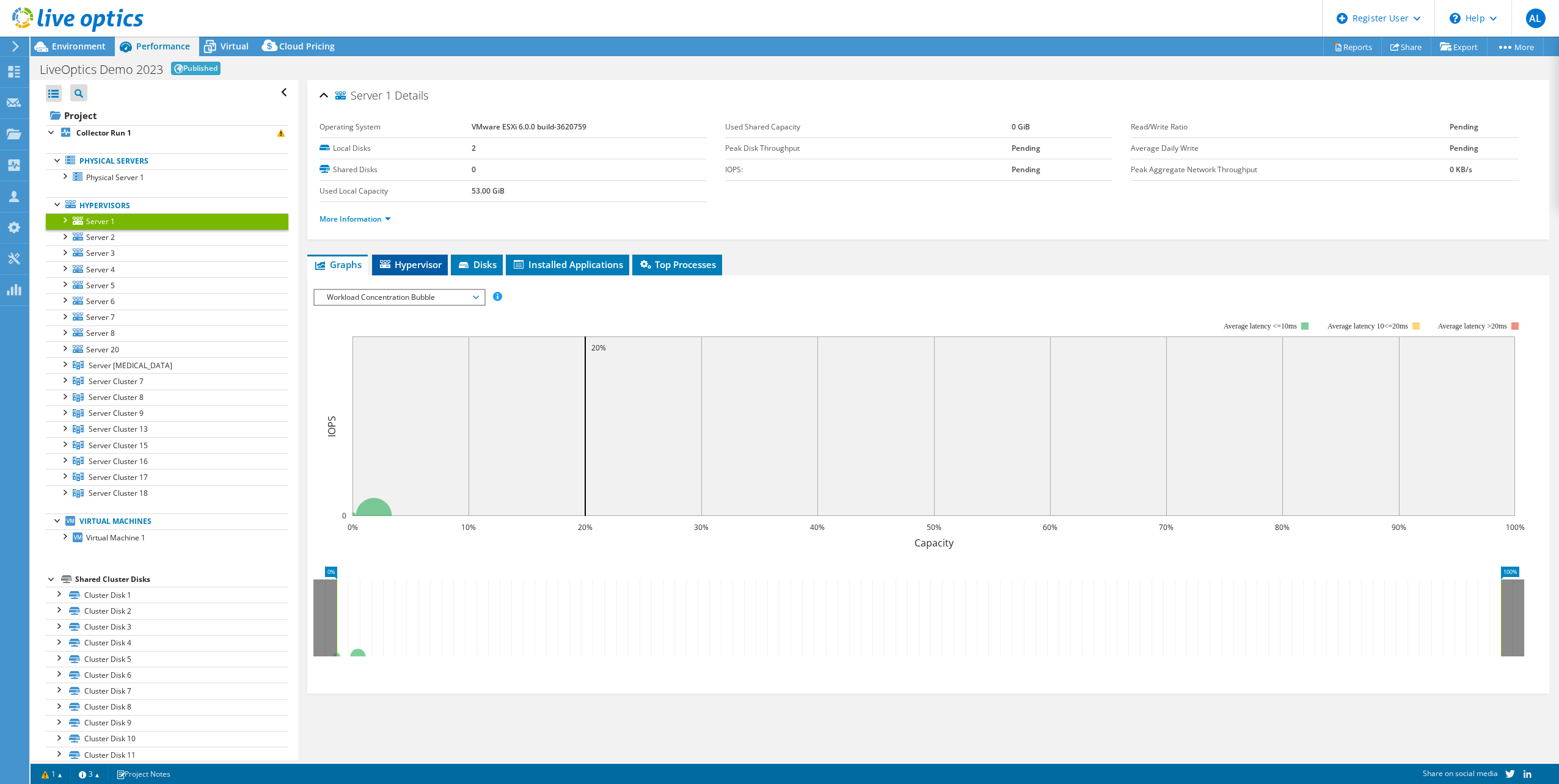
click at [427, 271] on li "Hypervisor" at bounding box center [410, 265] width 76 height 21
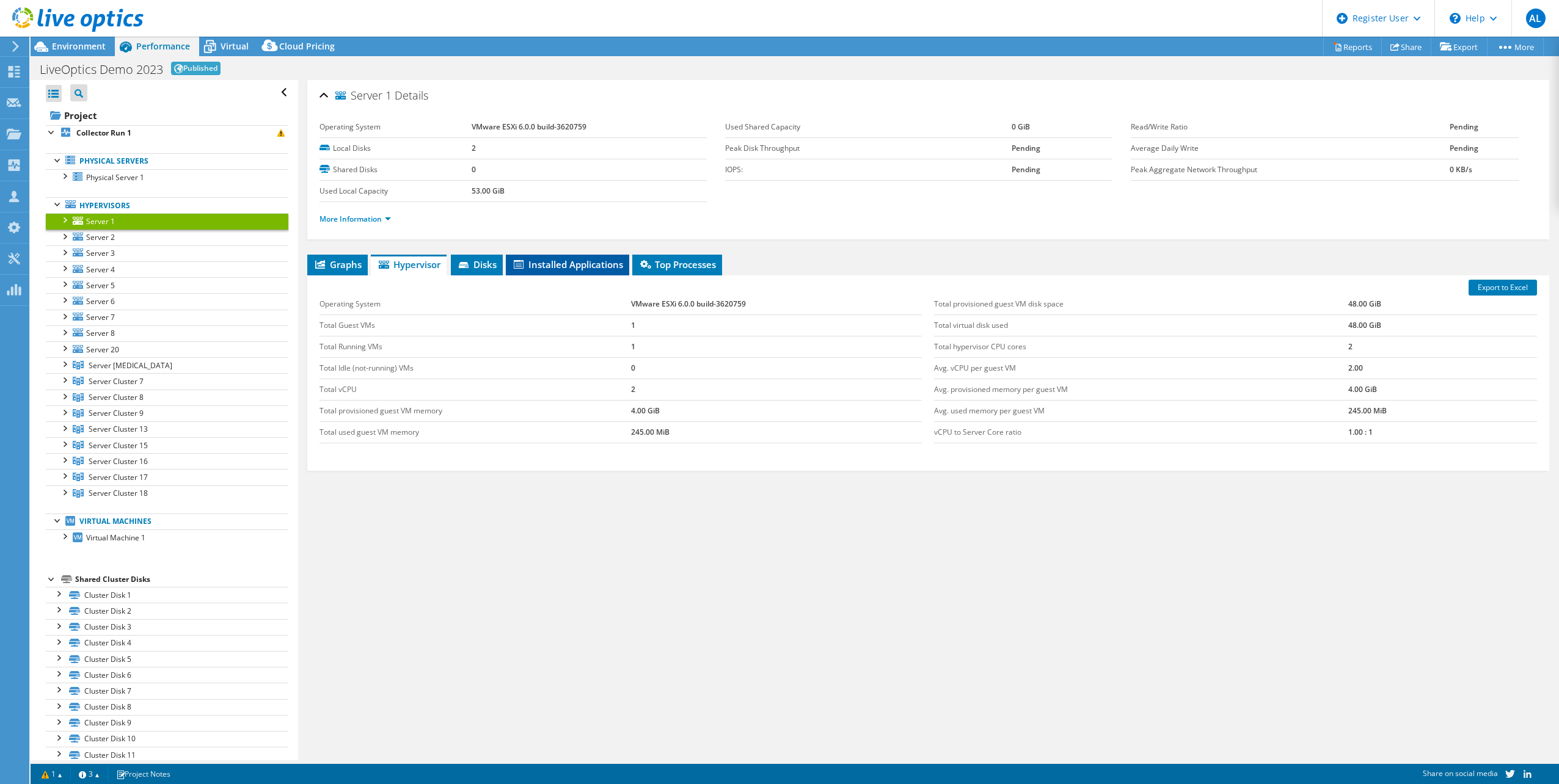
click at [519, 271] on li "Installed Applications" at bounding box center [567, 265] width 123 height 21
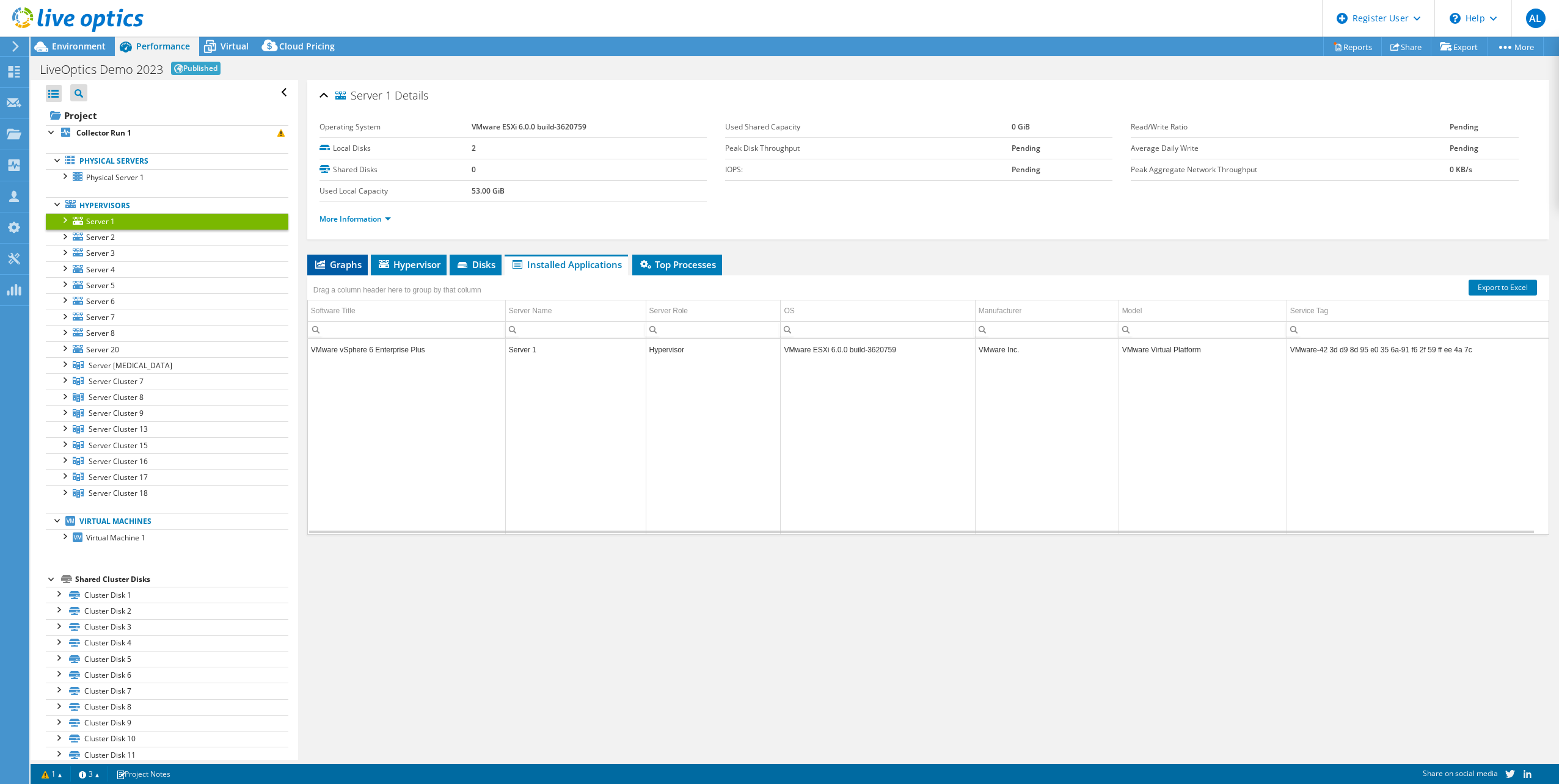
click at [323, 268] on icon at bounding box center [320, 265] width 10 height 9
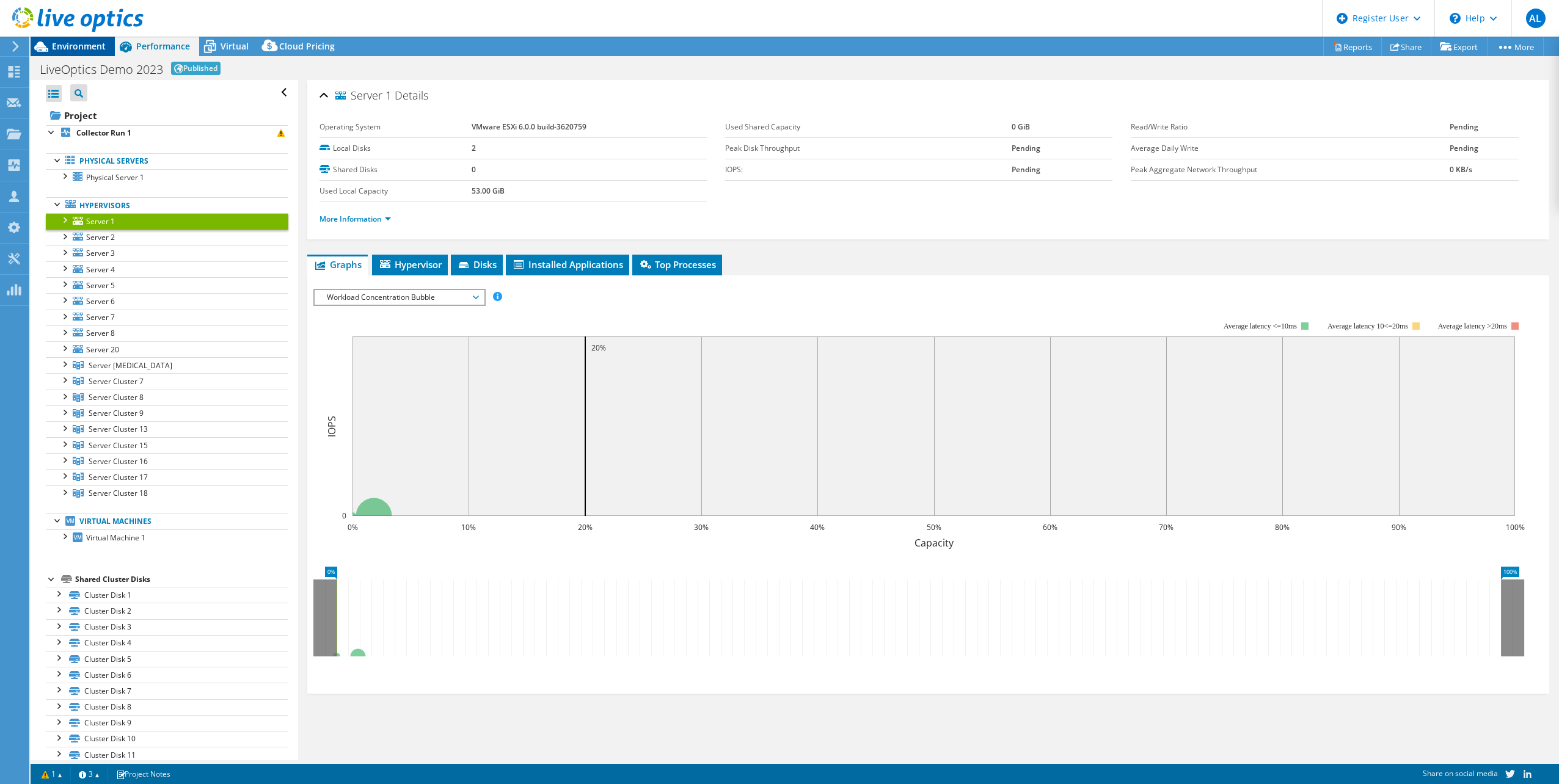
click at [85, 49] on span "Environment" at bounding box center [79, 46] width 54 height 11
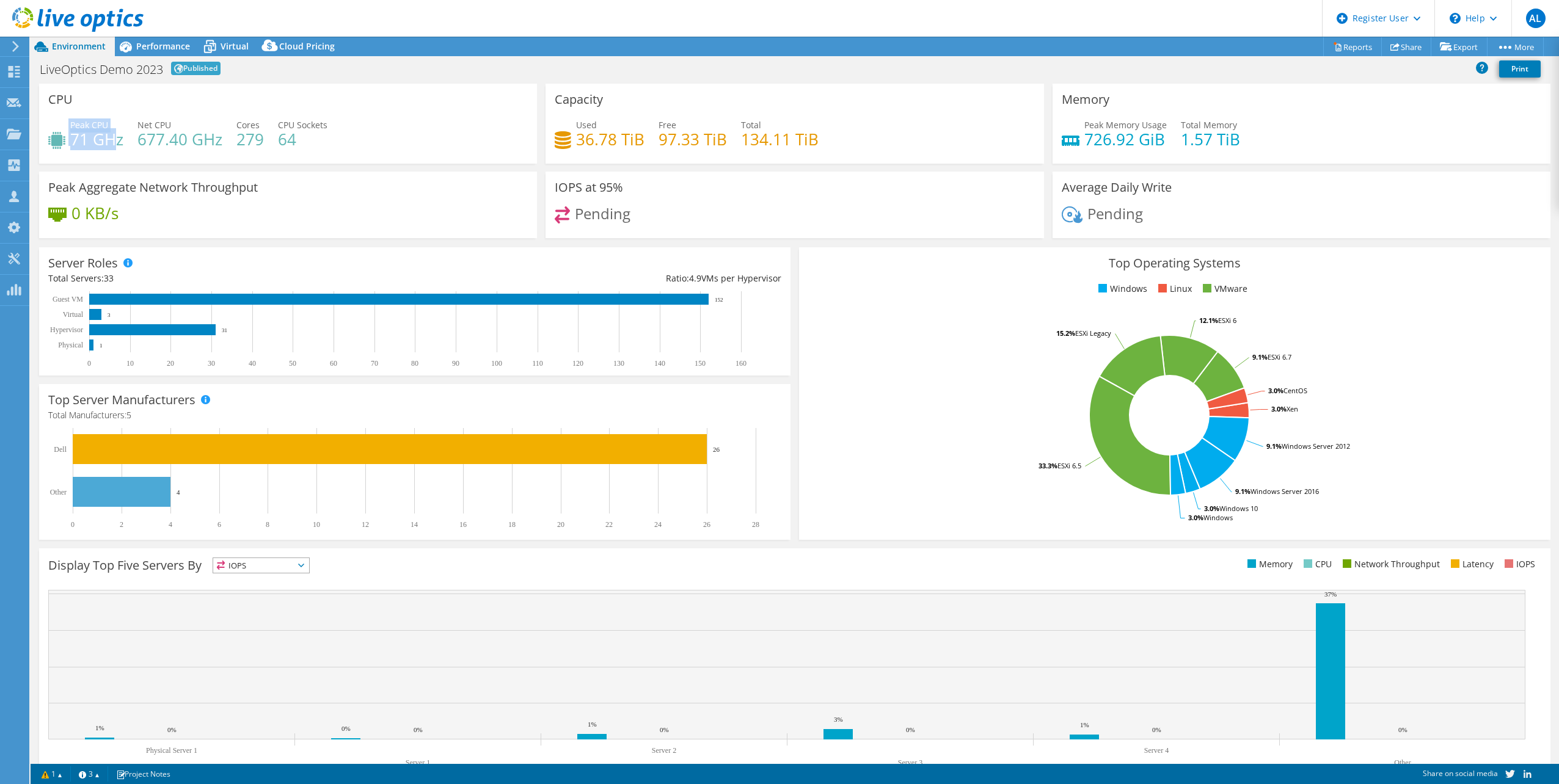
drag, startPoint x: 68, startPoint y: 138, endPoint x: 118, endPoint y: 136, distance: 50.0
click at [118, 136] on div "Peak CPU 71 GHz" at bounding box center [85, 132] width 75 height 27
drag, startPoint x: 119, startPoint y: 136, endPoint x: 139, endPoint y: 135, distance: 20.0
click at [139, 135] on h4 "677.40 GHz" at bounding box center [180, 139] width 85 height 14
drag, startPoint x: 138, startPoint y: 140, endPoint x: 298, endPoint y: 142, distance: 160.0
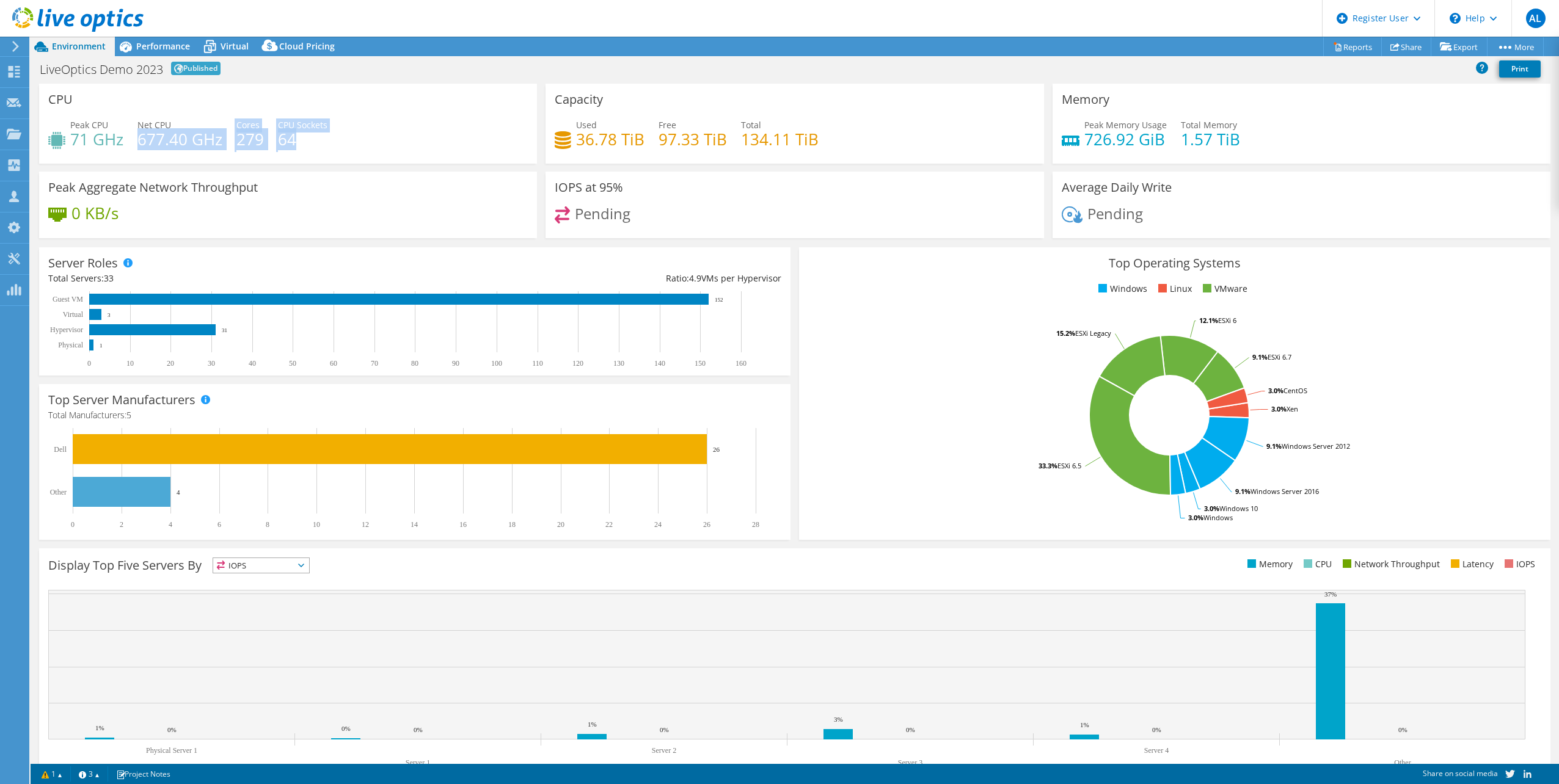
click at [298, 142] on div "Peak CPU 71 GHz Net CPU 677.40 GHz Cores 279 CPU Sockets 64" at bounding box center [288, 138] width 479 height 39
click at [298, 142] on h4 "64" at bounding box center [303, 139] width 50 height 14
drag, startPoint x: 573, startPoint y: 141, endPoint x: 637, endPoint y: 135, distance: 64.3
click at [637, 135] on h4 "36.78 TiB" at bounding box center [610, 139] width 68 height 14
drag, startPoint x: 637, startPoint y: 135, endPoint x: 654, endPoint y: 136, distance: 17.0
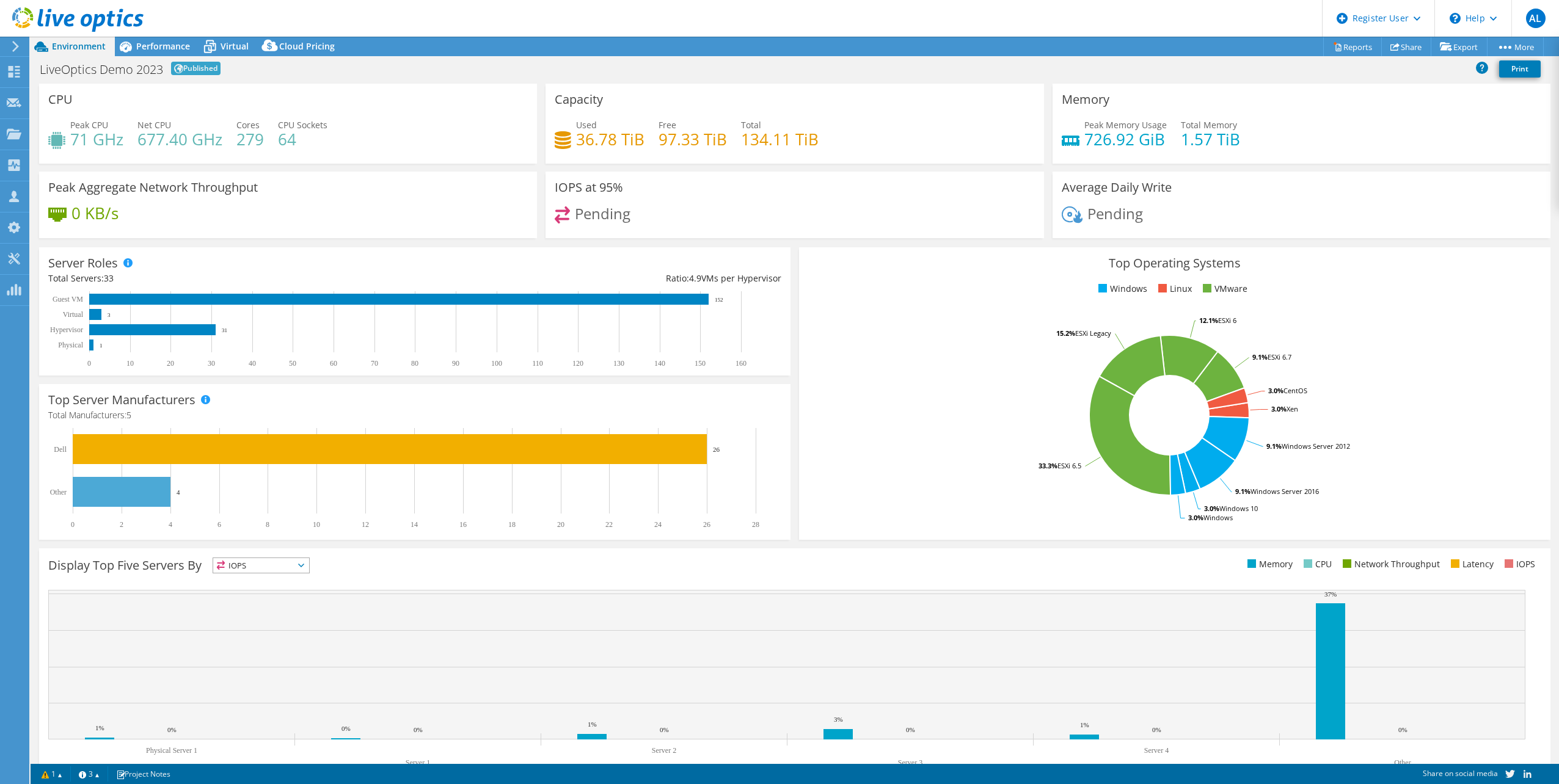
click at [654, 136] on div "Used 36.78 TiB Free 97.33 TiB Total 134.11 TiB" at bounding box center [795, 138] width 479 height 39
drag, startPoint x: 677, startPoint y: 136, endPoint x: 693, endPoint y: 134, distance: 16.1
click at [693, 134] on h4 "97.33 TiB" at bounding box center [693, 139] width 68 height 14
drag, startPoint x: 557, startPoint y: 106, endPoint x: 603, endPoint y: 115, distance: 46.9
click at [603, 115] on div "Capacity Used 36.78 TiB Free 97.33 TiB Total 134.11 TiB" at bounding box center [794, 124] width 498 height 80
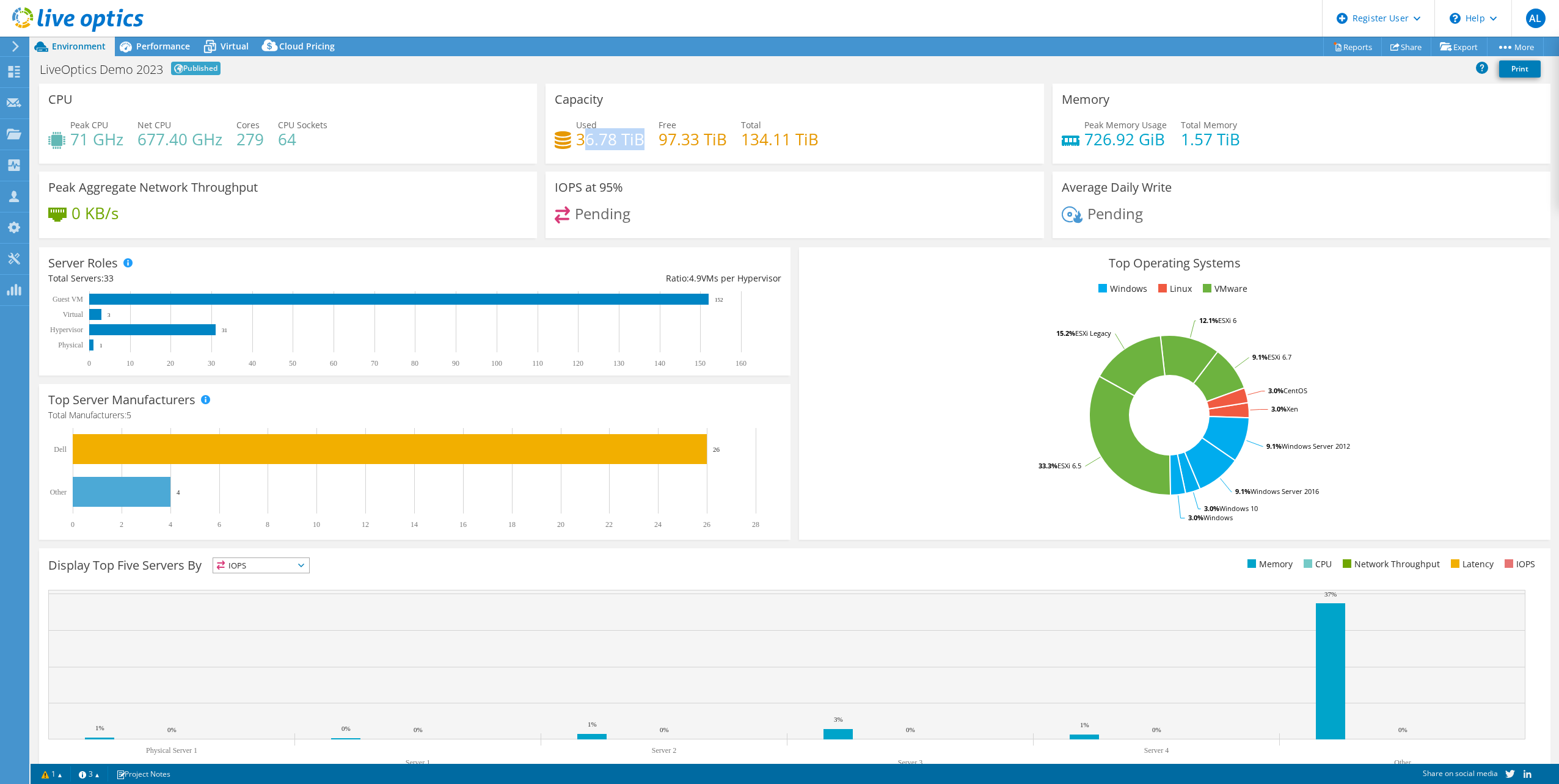
drag, startPoint x: 603, startPoint y: 121, endPoint x: 640, endPoint y: 144, distance: 43.6
click at [640, 144] on h4 "36.78 TiB" at bounding box center [610, 139] width 68 height 14
drag, startPoint x: 640, startPoint y: 144, endPoint x: 677, endPoint y: 139, distance: 37.3
click at [677, 139] on h4 "97.33 TiB" at bounding box center [693, 139] width 68 height 14
drag, startPoint x: 1079, startPoint y: 140, endPoint x: 1165, endPoint y: 138, distance: 86.0
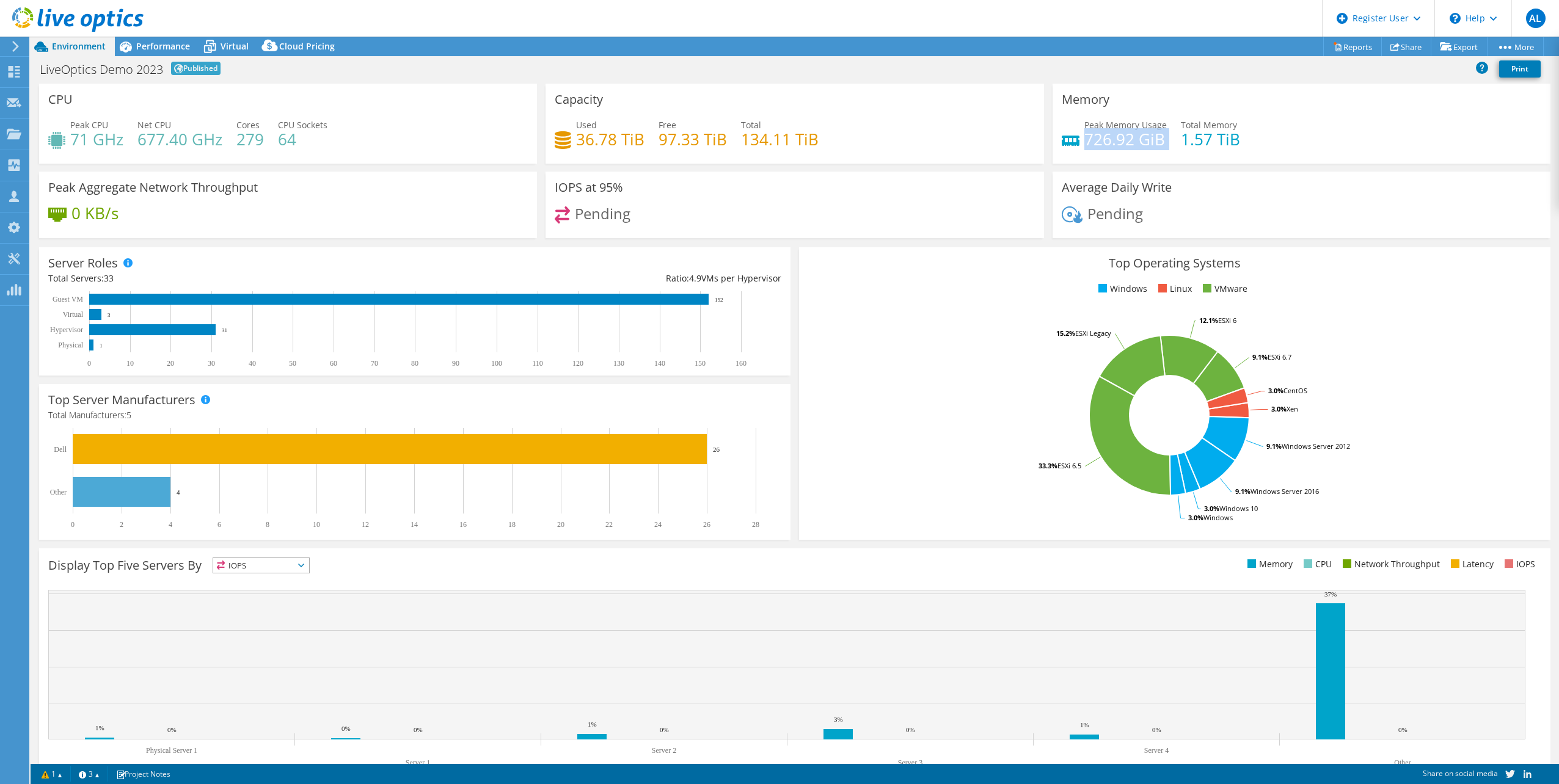
click at [1165, 138] on div "Peak Memory Usage 726.92 GiB Total Memory 1.57 TiB" at bounding box center [1302, 138] width 479 height 39
click at [225, 47] on span "Virtual" at bounding box center [234, 46] width 28 height 11
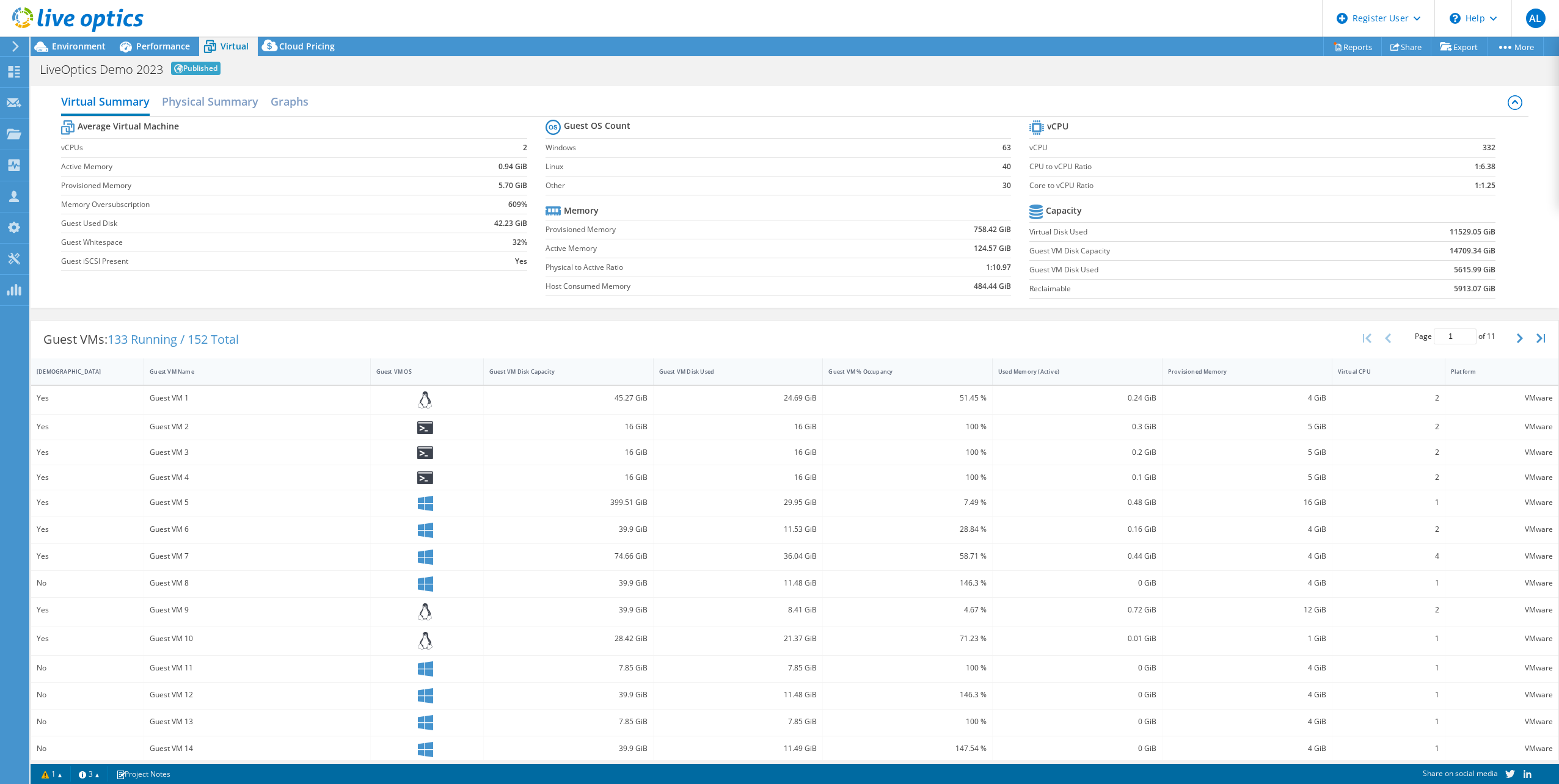
drag, startPoint x: 1485, startPoint y: 166, endPoint x: 1025, endPoint y: 179, distance: 460.2
click at [1030, 179] on tbody "vCPU vCPU 332 CPU to vCPU Ratio 1:6.38 Core to vCPU Ratio 1:1.25" at bounding box center [1263, 156] width 467 height 78
click at [151, 55] on div "Performance" at bounding box center [157, 47] width 84 height 19
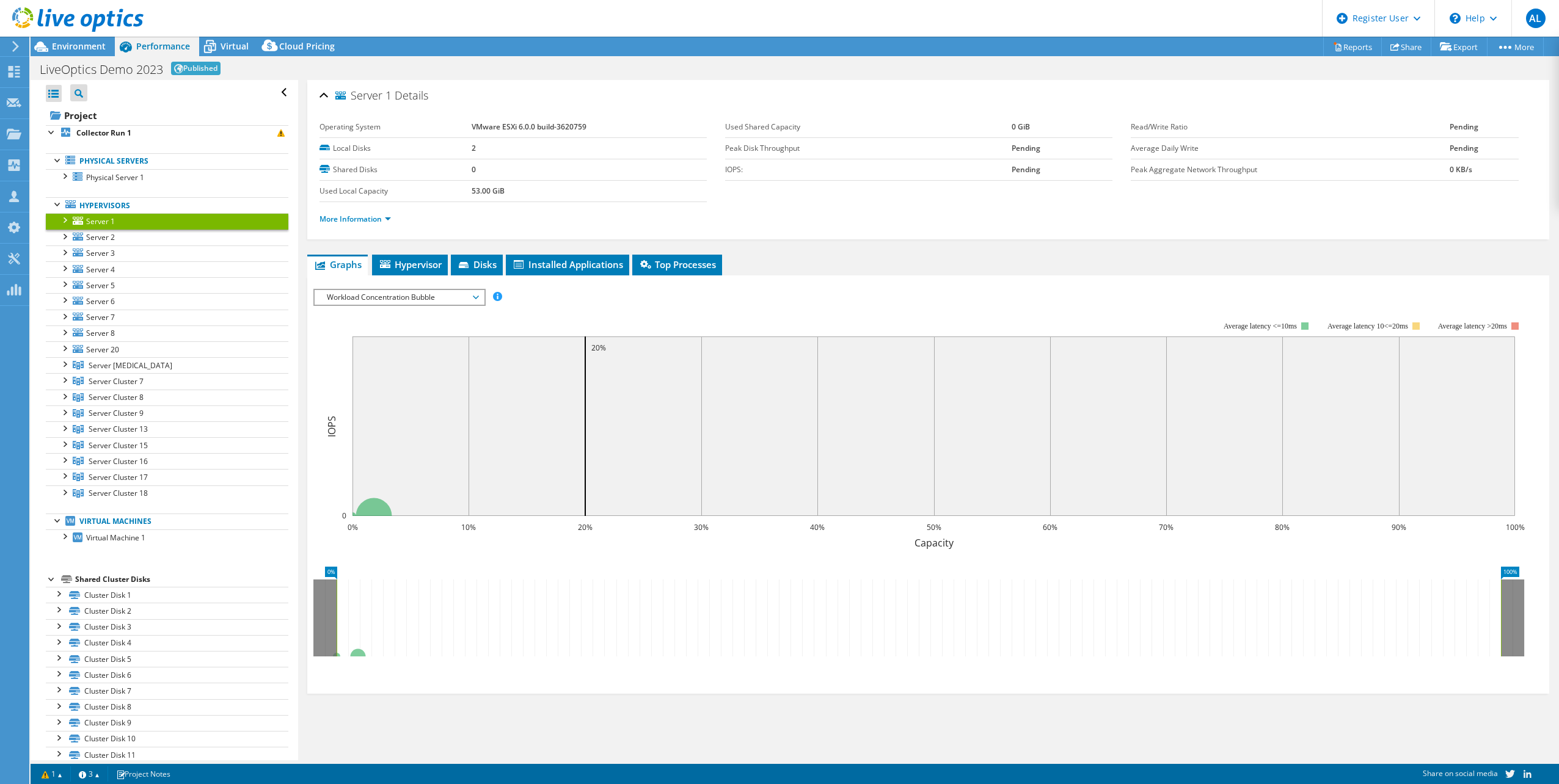
click at [468, 296] on span "Workload Concentration Bubble" at bounding box center [399, 298] width 157 height 14
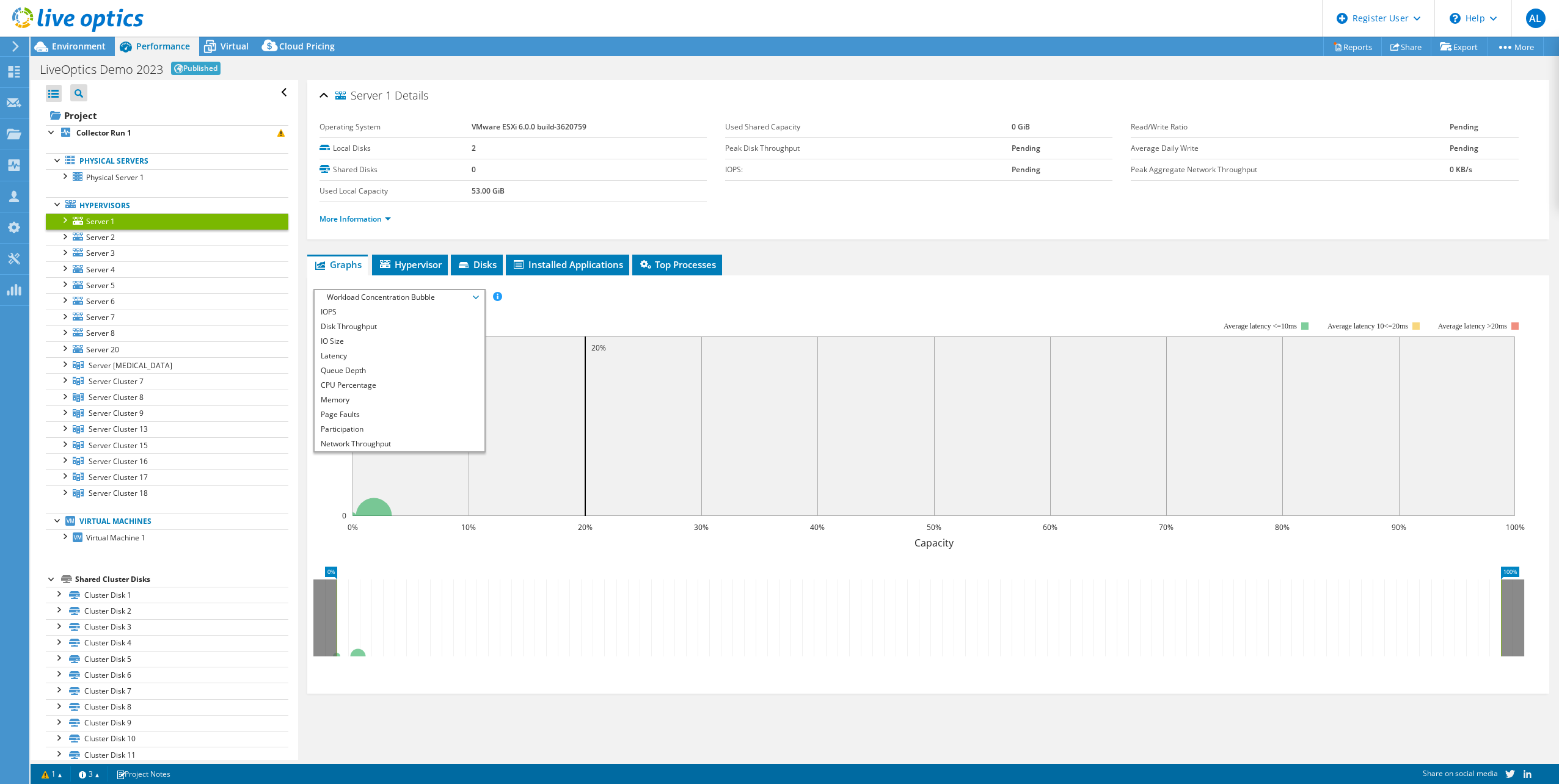
click at [339, 228] on div "More Information" at bounding box center [928, 219] width 1218 height 35
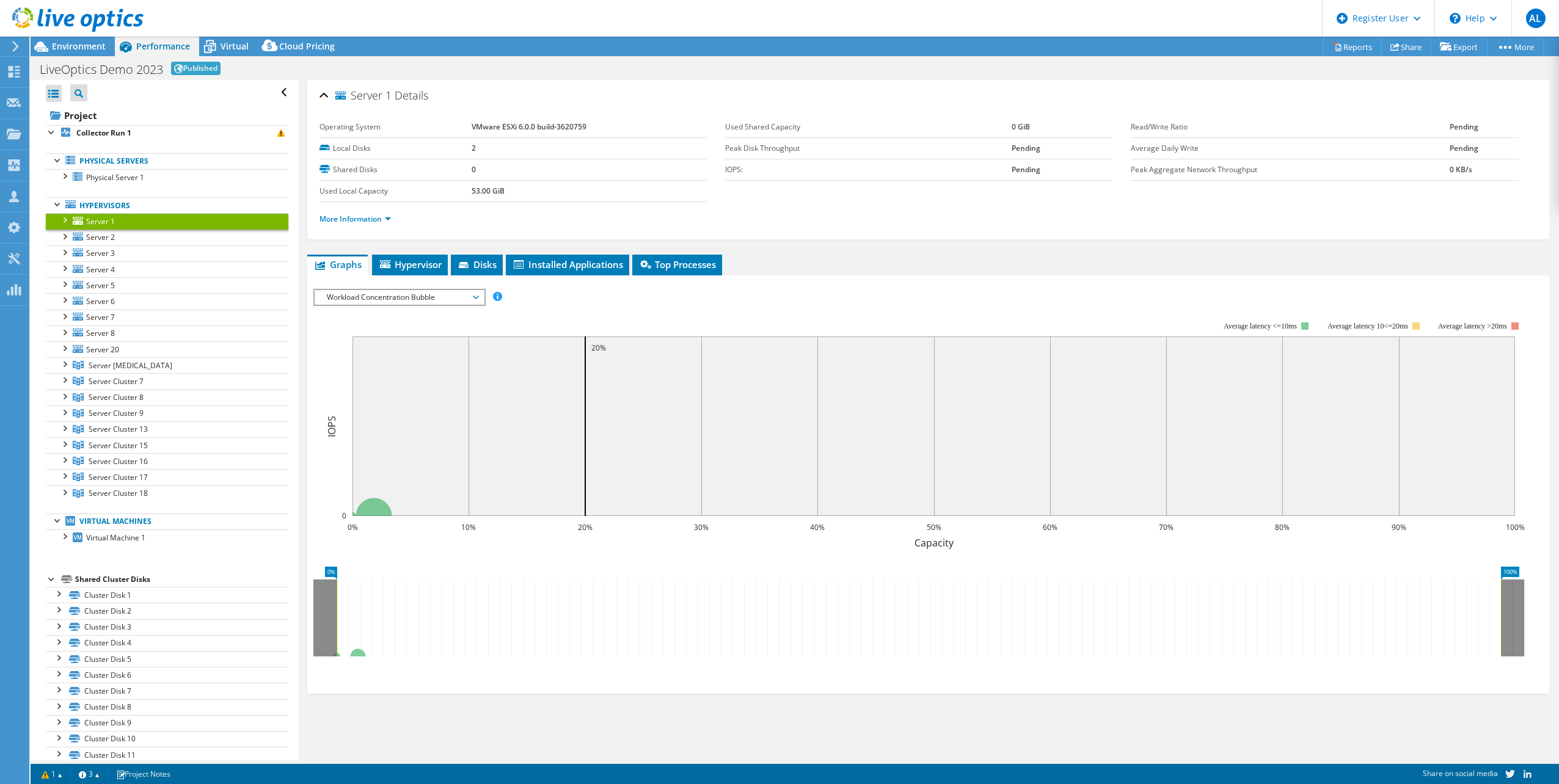
click at [339, 225] on li "More Information" at bounding box center [359, 219] width 79 height 14
click at [340, 221] on link "More Information" at bounding box center [355, 219] width 72 height 10
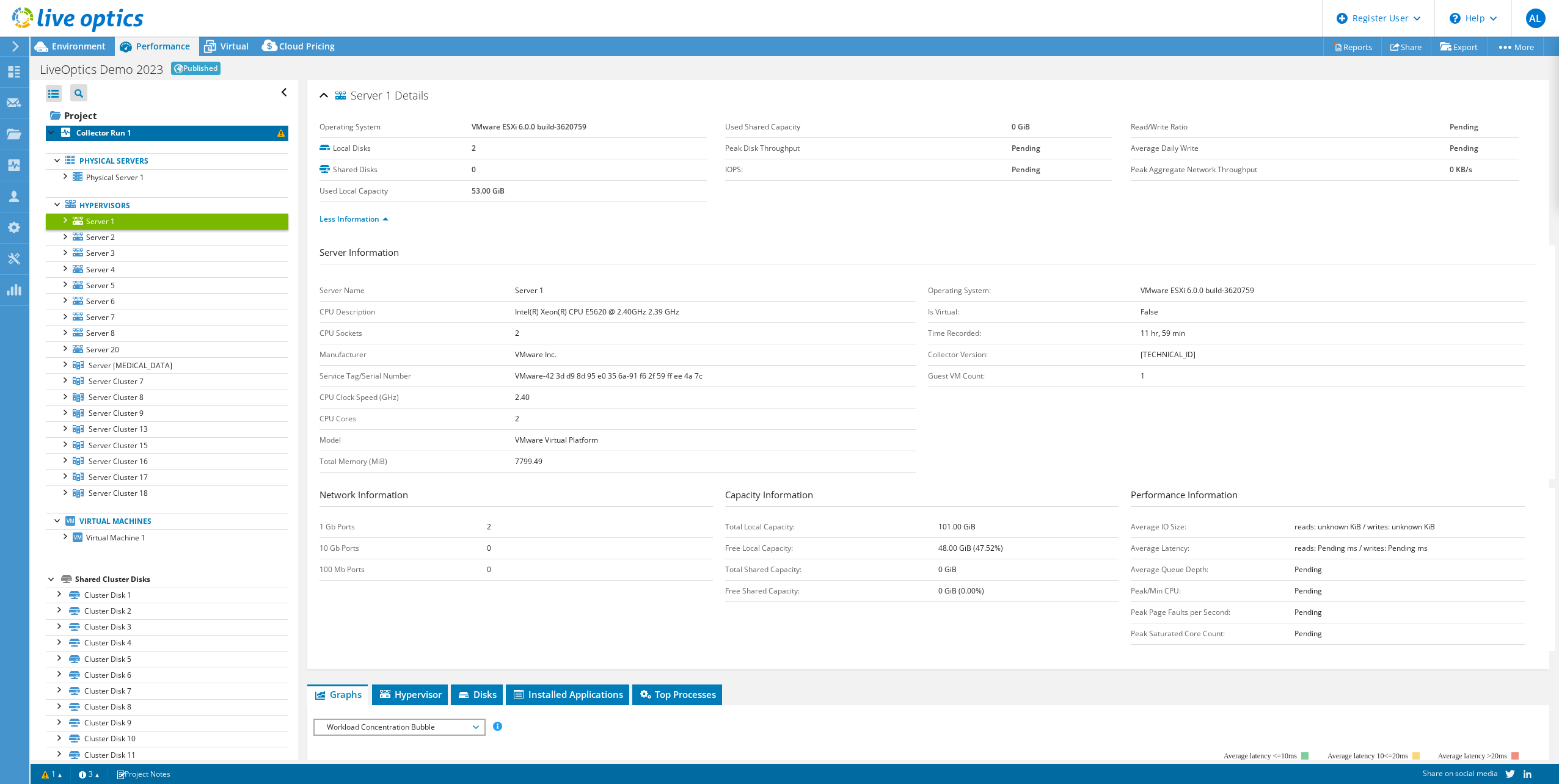
click at [121, 132] on b "Collector Run 1" at bounding box center [104, 133] width 55 height 10
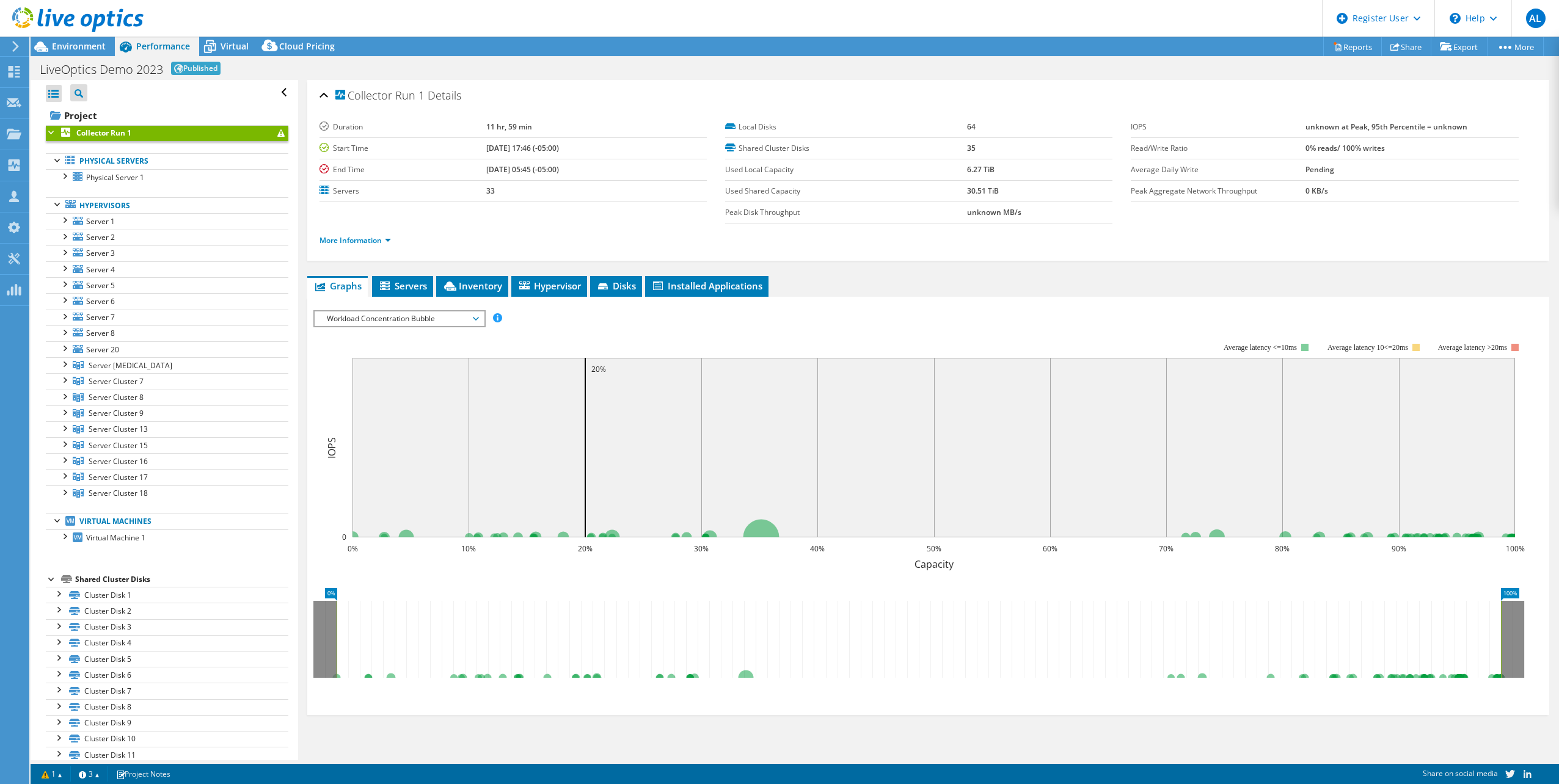
drag, startPoint x: 1396, startPoint y: 149, endPoint x: 1281, endPoint y: 149, distance: 115.0
click at [1281, 149] on tr "Read/Write Ratio 0% reads/ 100% writes" at bounding box center [1325, 148] width 388 height 22
click at [351, 240] on link "More Information" at bounding box center [355, 240] width 72 height 10
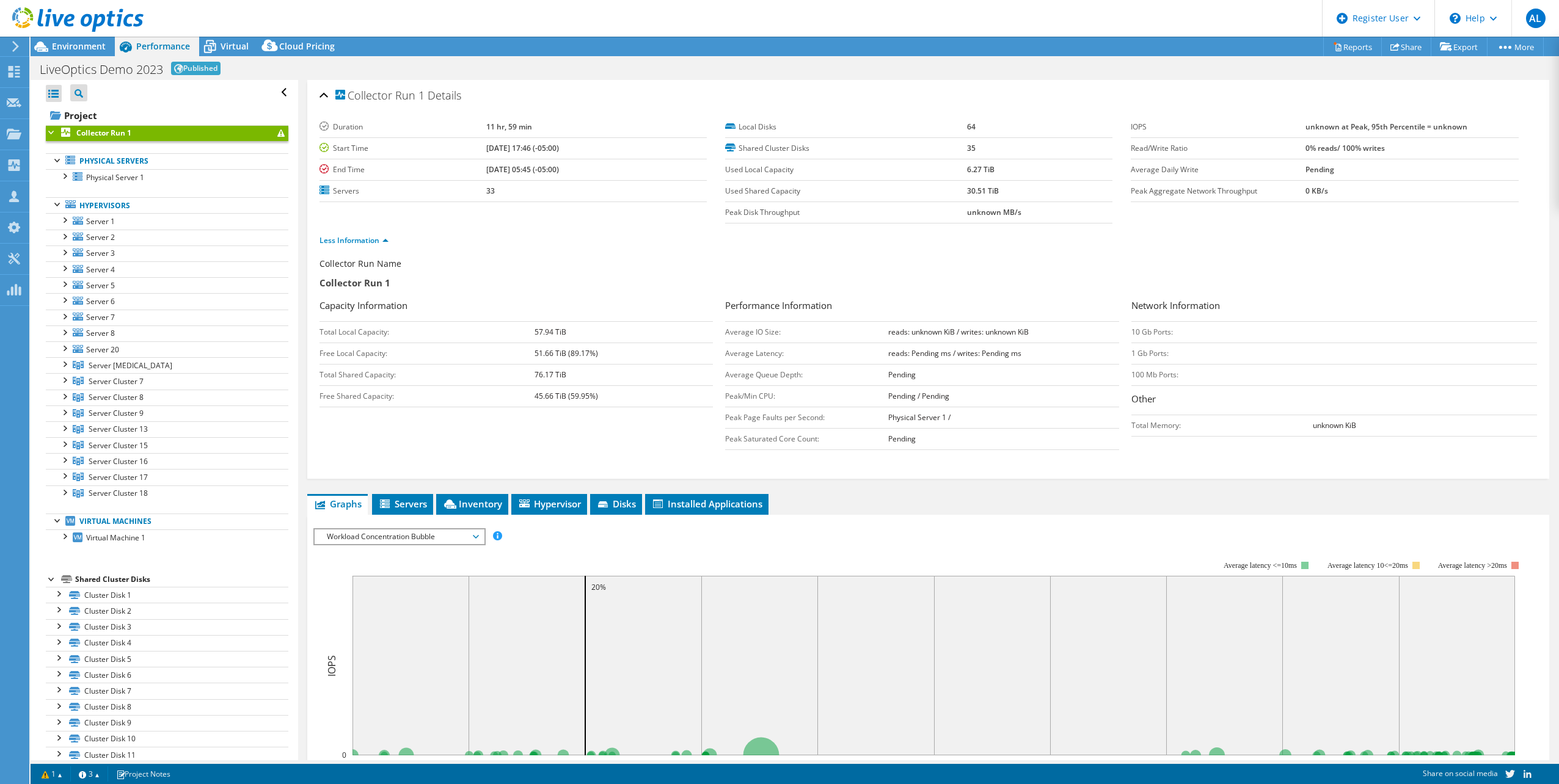
click at [64, 27] on icon at bounding box center [77, 19] width 131 height 25
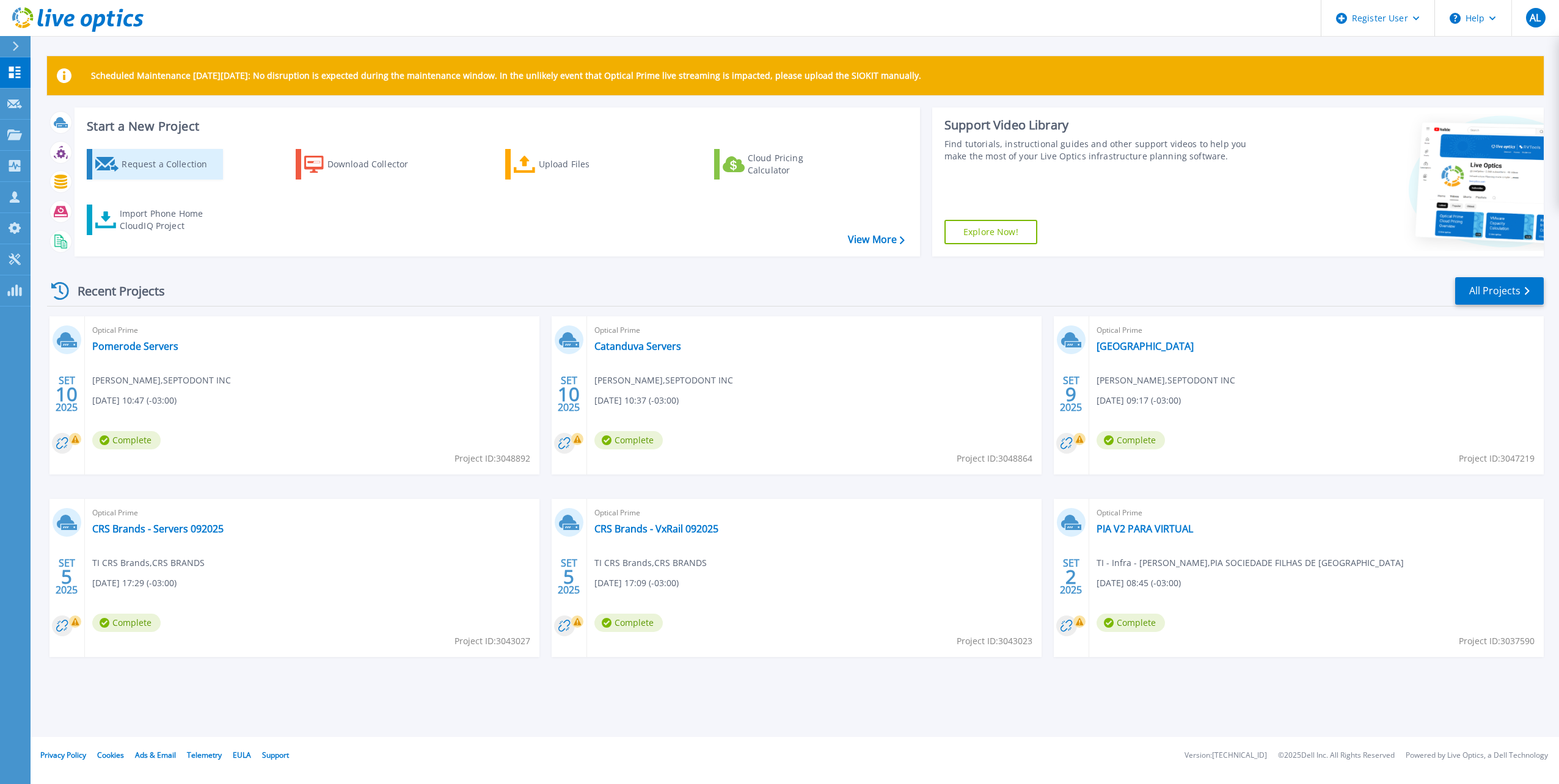
click at [108, 158] on icon at bounding box center [107, 164] width 24 height 14
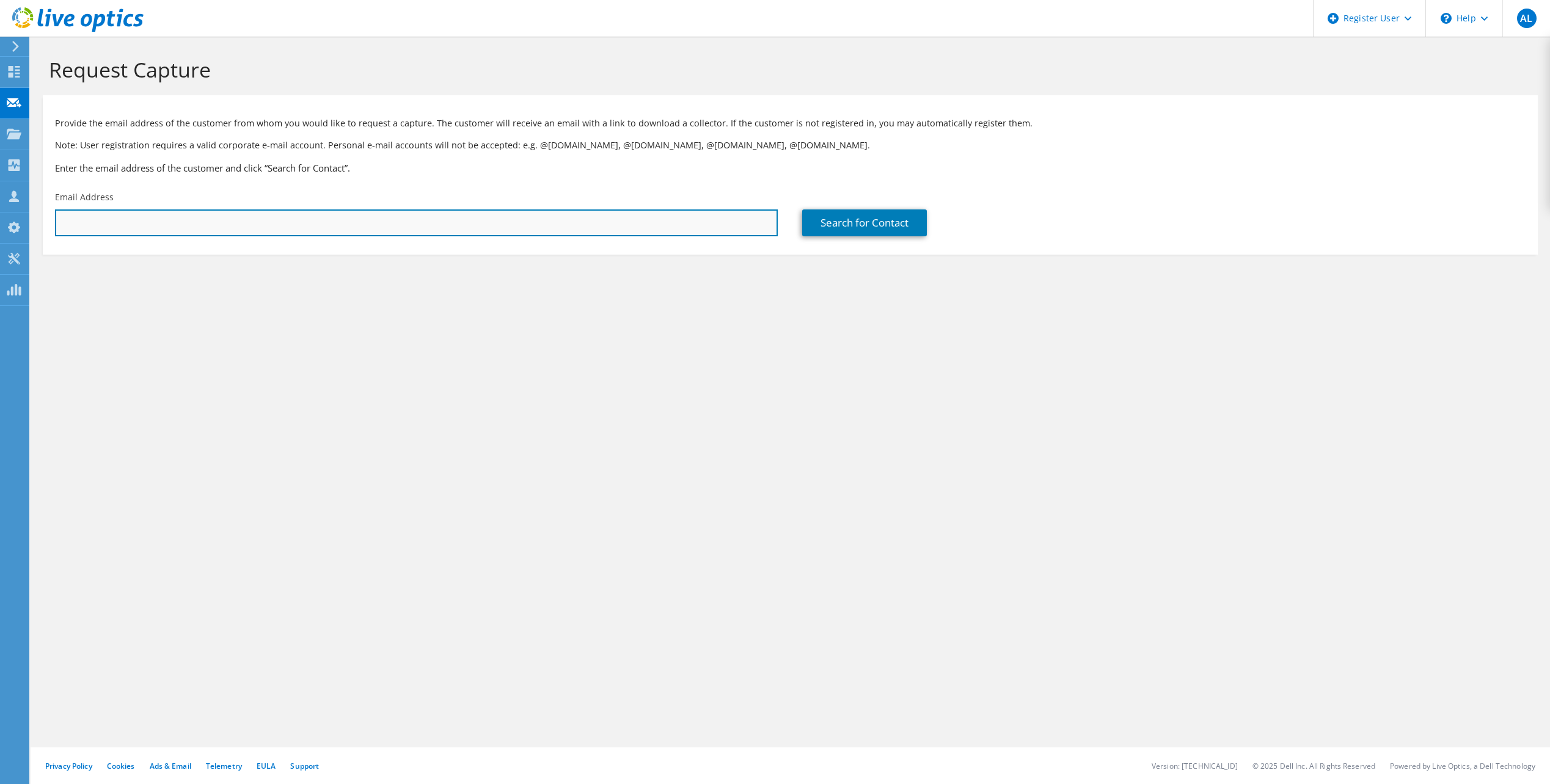
click at [332, 214] on input "text" at bounding box center [416, 223] width 723 height 27
paste input "[PERSON_NAME][EMAIL_ADDRESS][PERSON_NAME][DOMAIN_NAME]"
type input "[PERSON_NAME][EMAIL_ADDRESS][PERSON_NAME][DOMAIN_NAME]"
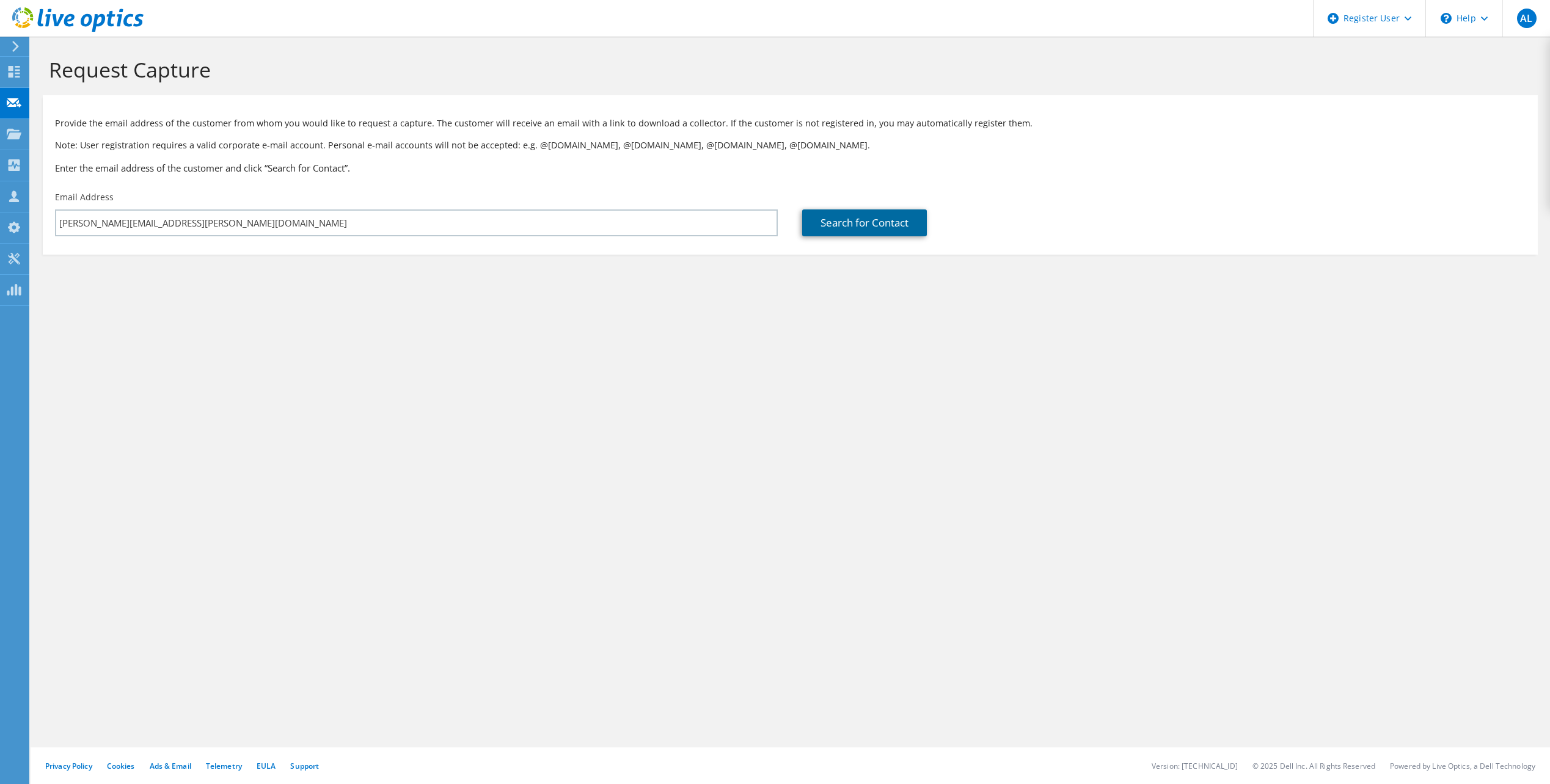
click at [851, 228] on link "Search for Contact" at bounding box center [864, 223] width 125 height 27
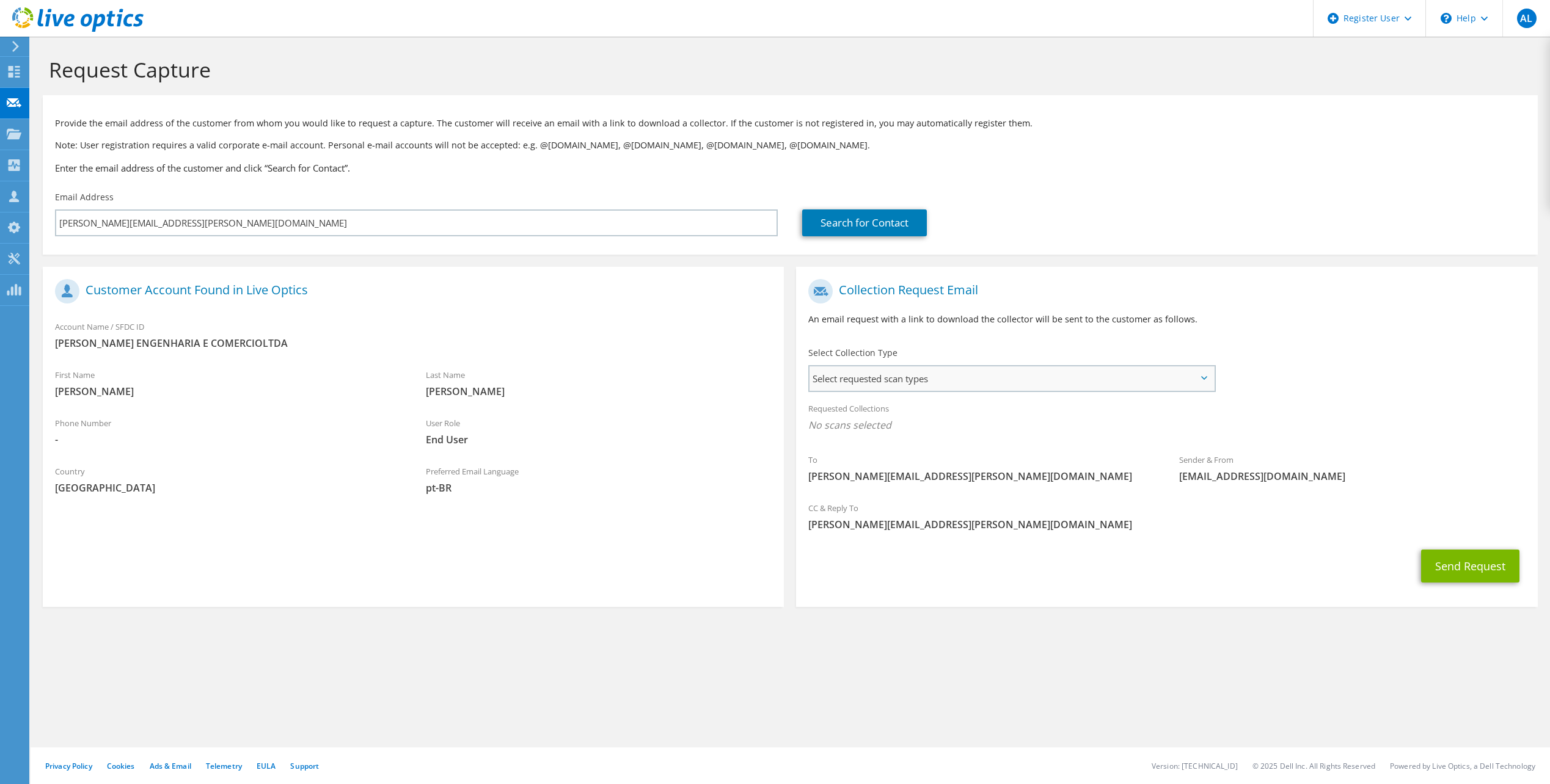
click at [886, 371] on span "Select requested scan types" at bounding box center [1011, 379] width 404 height 24
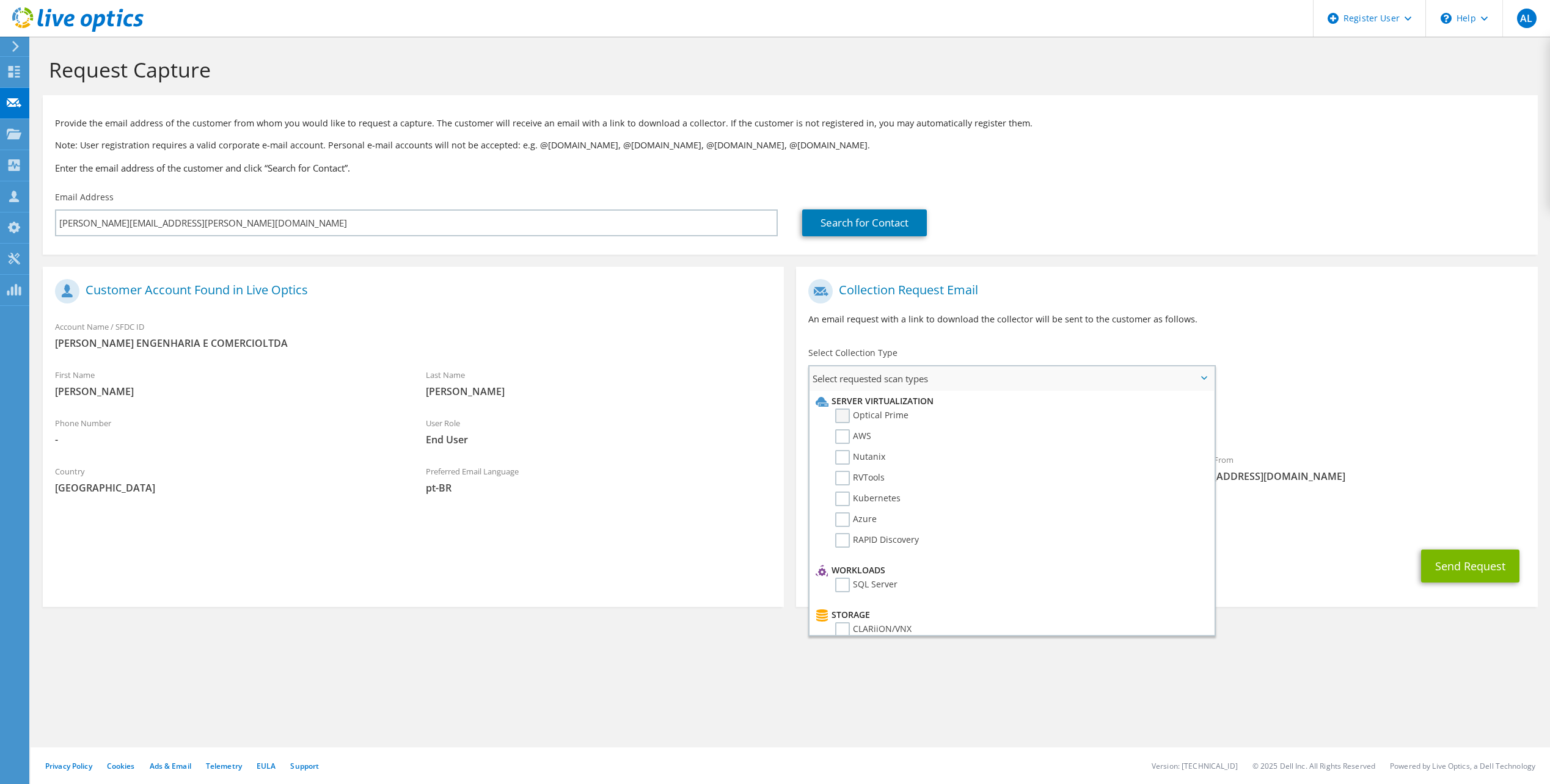
click at [884, 416] on label "Optical Prime" at bounding box center [871, 416] width 73 height 14
click at [0, 0] on input "Optical Prime" at bounding box center [0, 0] width 0 height 0
click at [1387, 383] on div "To [PERSON_NAME][EMAIL_ADDRESS][PERSON_NAME][DOMAIN_NAME] Sender & From [EMAIL_…" at bounding box center [1166, 386] width 741 height 226
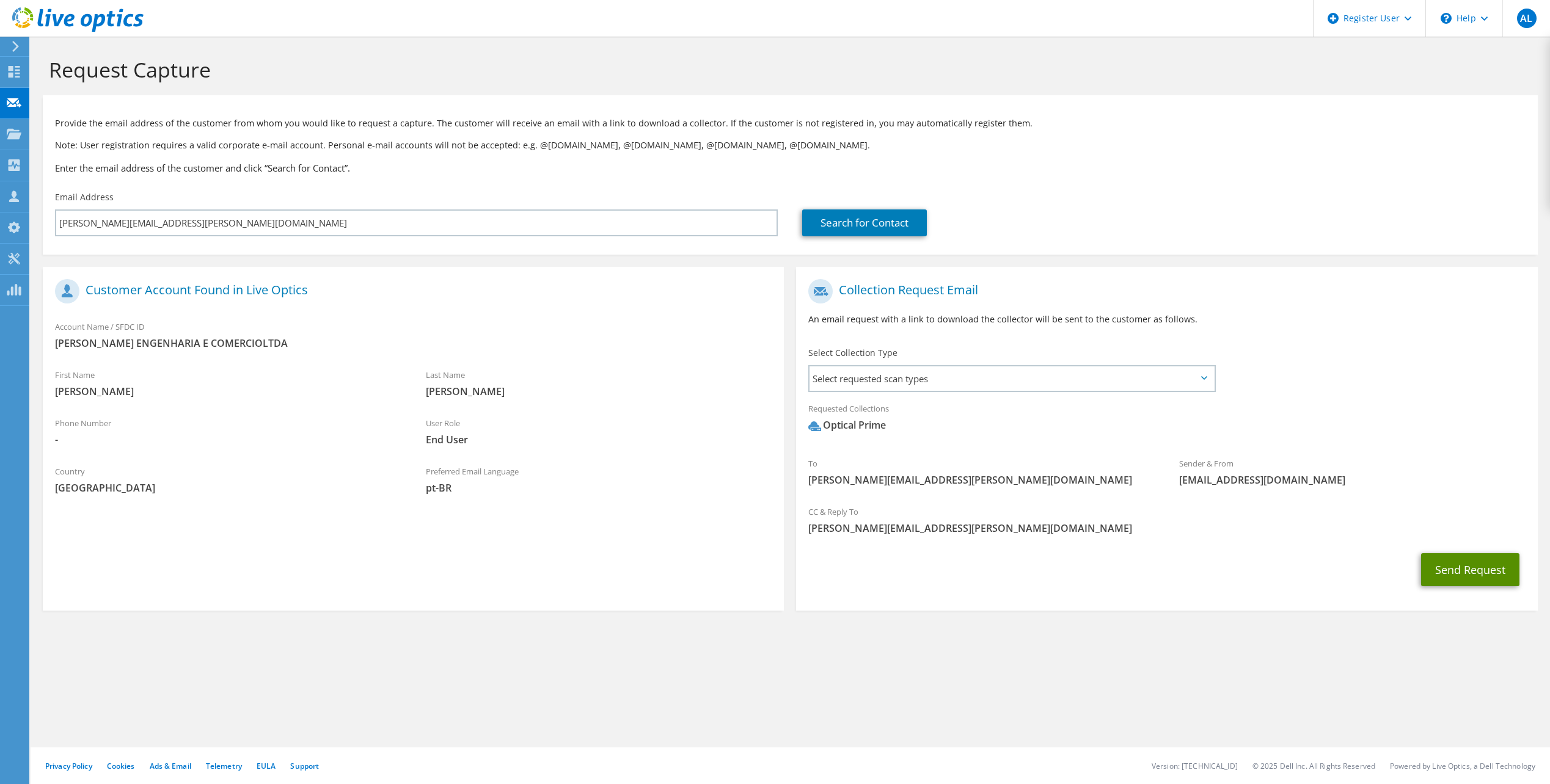
click at [1457, 563] on button "Send Request" at bounding box center [1470, 569] width 98 height 33
